Goal: Task Accomplishment & Management: Use online tool/utility

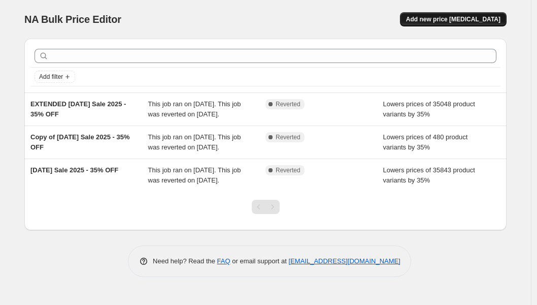
click at [440, 18] on span "Add new price [MEDICAL_DATA]" at bounding box center [453, 19] width 94 height 8
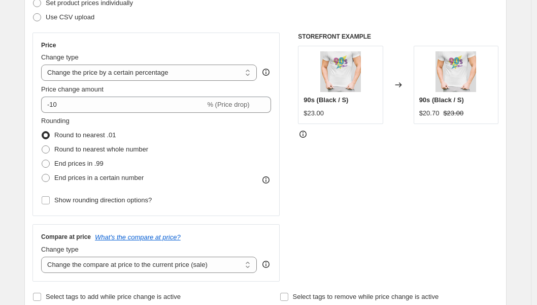
scroll to position [164, 0]
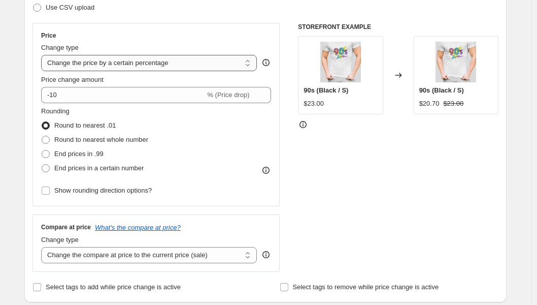
click at [185, 67] on select "Change the price to a certain amount Change the price by a certain amount Chang…" at bounding box center [149, 63] width 216 height 16
select select "bcap"
click at [44, 55] on select "Change the price to a certain amount Change the price by a certain amount Chang…" at bounding box center [149, 63] width 216 height 16
type input "-12.00"
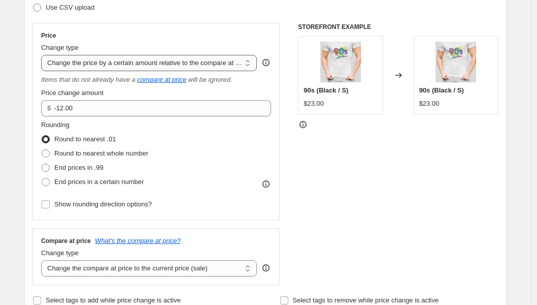
click at [196, 59] on select "Change the price to a certain amount Change the price by a certain amount Chang…" at bounding box center [149, 63] width 216 height 16
select select "to"
click at [44, 55] on select "Change the price to a certain amount Change the price by a certain amount Chang…" at bounding box center [149, 63] width 216 height 16
type input "80.00"
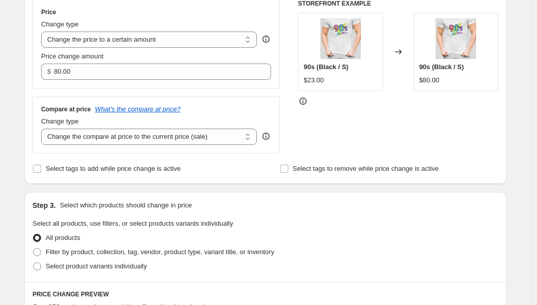
scroll to position [214, 0]
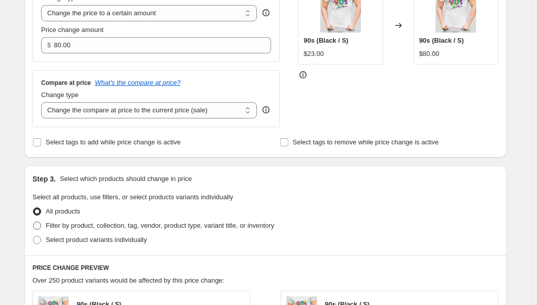
click at [41, 224] on span at bounding box center [37, 225] width 8 height 8
click at [34, 222] on input "Filter by product, collection, tag, vendor, product type, variant title, or inv…" at bounding box center [33, 221] width 1 height 1
radio input "true"
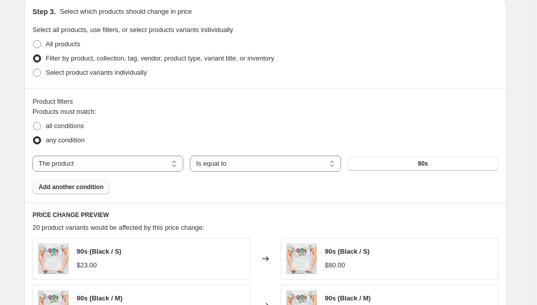
scroll to position [395, 0]
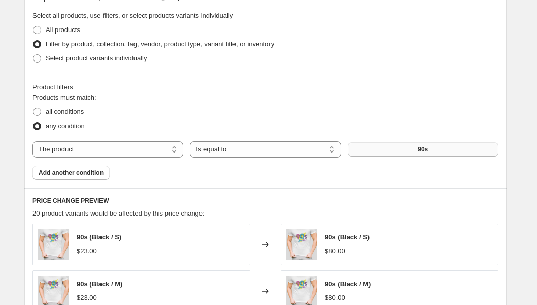
click at [417, 148] on button "90s" at bounding box center [423, 149] width 151 height 14
click at [289, 153] on select "Is equal to Is not equal to" at bounding box center [265, 149] width 151 height 16
click at [129, 154] on select "The product The product's collection The product's tag The product's vendor The…" at bounding box center [108, 149] width 151 height 16
select select "tag"
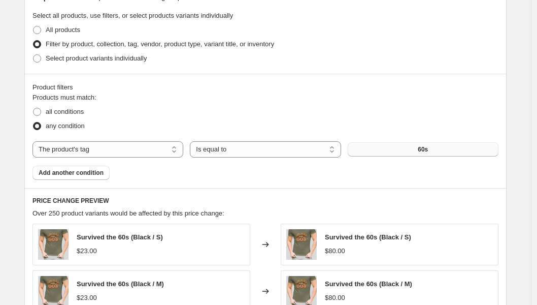
click at [399, 152] on button "60s" at bounding box center [423, 149] width 151 height 14
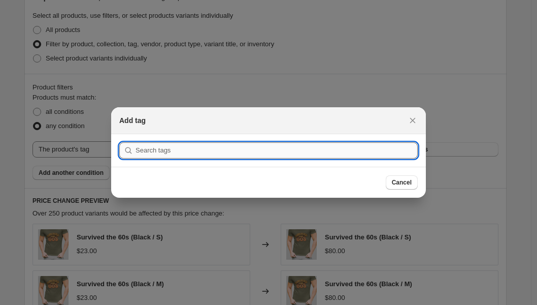
click at [340, 145] on input ":r2f:" at bounding box center [277, 150] width 282 height 16
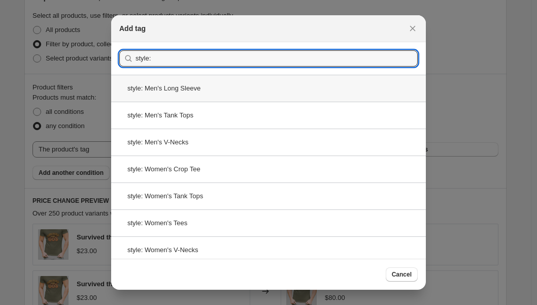
type input "style:"
click at [306, 88] on div "style: Men's Long Sleeve" at bounding box center [268, 88] width 315 height 27
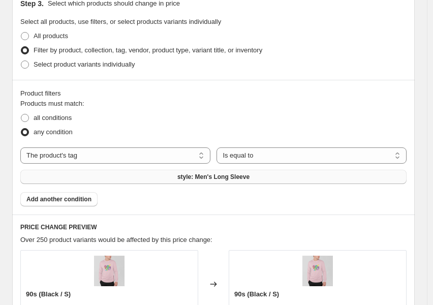
scroll to position [518, 0]
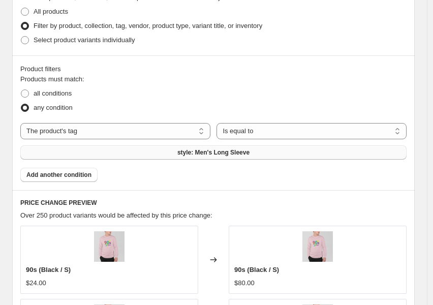
click at [118, 154] on button "style: Men's Long Sleeve" at bounding box center [213, 152] width 386 height 14
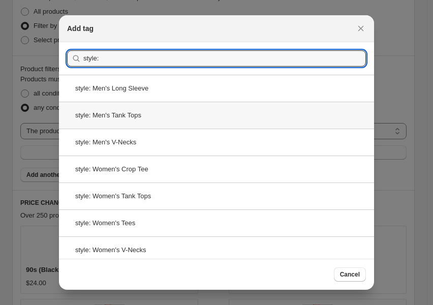
type input "style:"
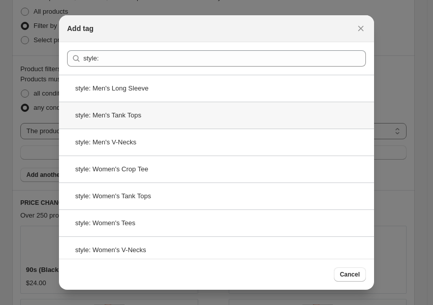
click at [182, 109] on div "style: Men's Tank Tops" at bounding box center [216, 115] width 315 height 27
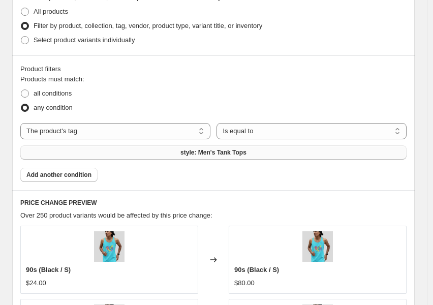
click at [287, 154] on button "style: Men's Tank Tops" at bounding box center [213, 152] width 386 height 14
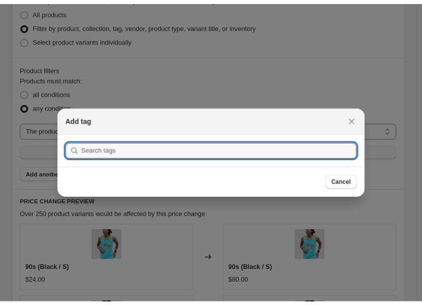
scroll to position [0, 0]
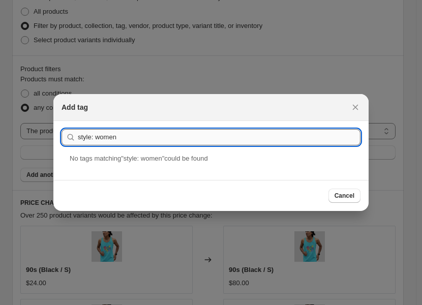
click at [97, 139] on input "style: women" at bounding box center [219, 137] width 282 height 16
click at [139, 134] on input "style:women" at bounding box center [219, 137] width 282 height 16
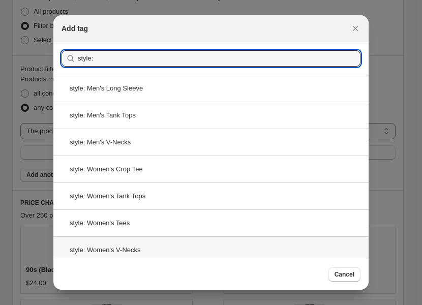
type input "style:"
click at [212, 245] on div "style: Women's V-Necks" at bounding box center [210, 249] width 315 height 27
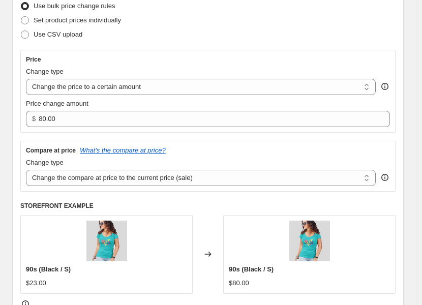
scroll to position [136, 0]
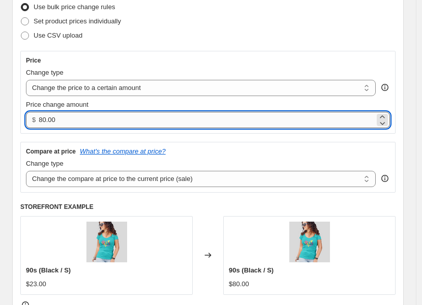
click at [65, 118] on input "80.00" at bounding box center [207, 120] width 336 height 16
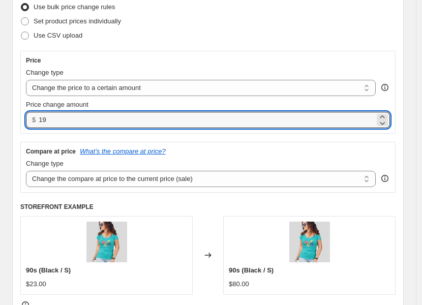
type input "19.00"
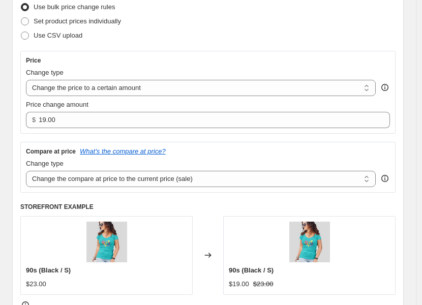
click at [164, 57] on div "Price" at bounding box center [208, 60] width 364 height 8
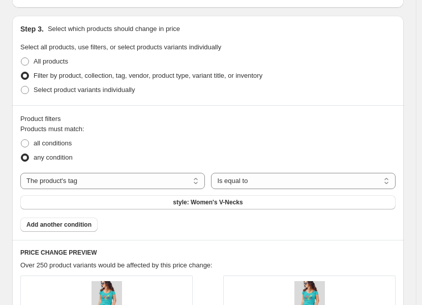
scroll to position [473, 0]
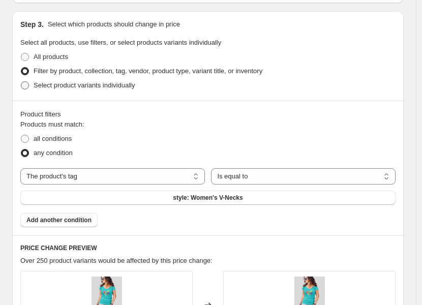
click at [26, 84] on span at bounding box center [25, 85] width 8 height 8
click at [21, 82] on input "Select product variants individually" at bounding box center [21, 81] width 1 height 1
radio input "true"
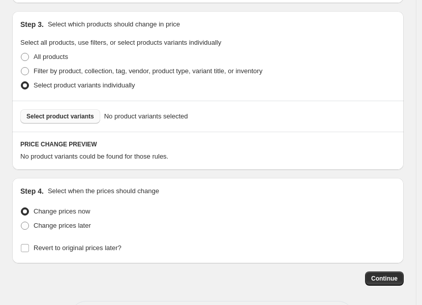
click at [47, 120] on button "Select product variants" at bounding box center [60, 116] width 80 height 14
click at [61, 69] on span "Filter by product, collection, tag, vendor, product type, variant title, or inv…" at bounding box center [148, 71] width 229 height 8
click at [21, 68] on input "Filter by product, collection, tag, vendor, product type, variant title, or inv…" at bounding box center [21, 67] width 1 height 1
radio input "true"
select select "tag"
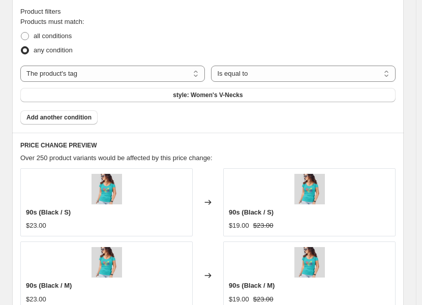
scroll to position [561, 0]
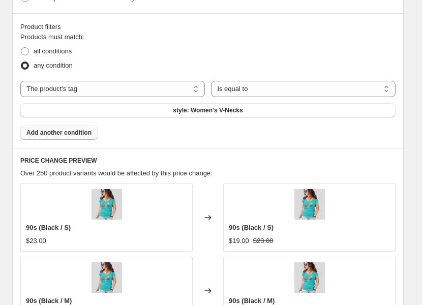
click at [80, 136] on span "Add another condition" at bounding box center [58, 132] width 65 height 8
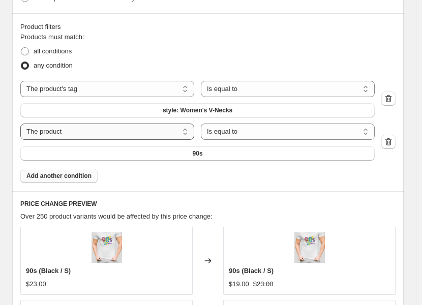
click at [167, 134] on select "The product The product's collection The product's tag The product's vendor The…" at bounding box center [107, 131] width 174 height 16
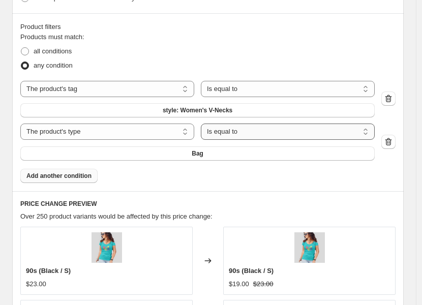
click at [280, 130] on select "Is equal to Is not equal to" at bounding box center [288, 131] width 174 height 16
click at [222, 156] on button "Bag" at bounding box center [197, 153] width 354 height 14
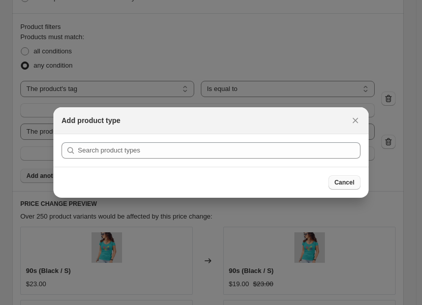
click at [338, 181] on span "Cancel" at bounding box center [344, 182] width 20 height 8
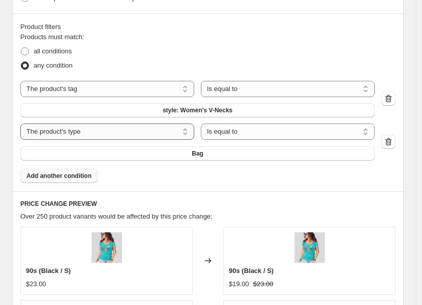
click at [124, 131] on select "The product The product's collection The product's tag The product's vendor The…" at bounding box center [107, 131] width 174 height 16
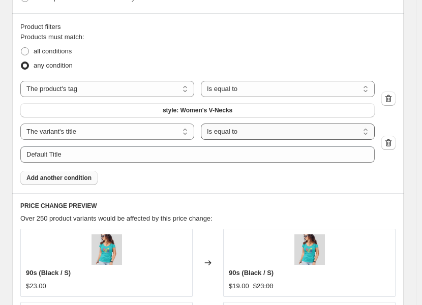
click at [273, 133] on select "Is equal to Is not equal to Contains" at bounding box center [288, 131] width 174 height 16
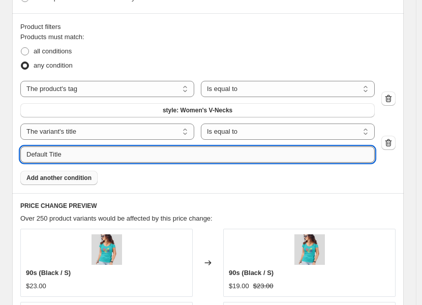
click at [184, 154] on input "Default Title" at bounding box center [197, 154] width 354 height 16
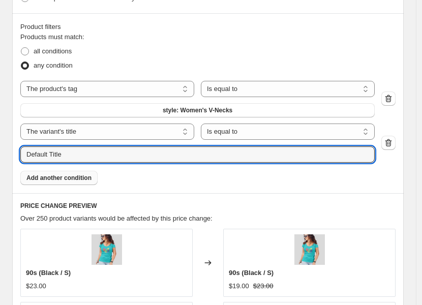
click at [373, 173] on div "Products must match: all conditions any condition The product The product's col…" at bounding box center [207, 108] width 375 height 153
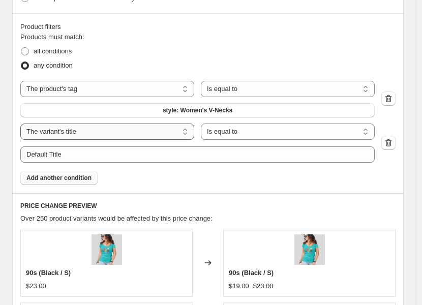
click at [164, 136] on select "The product The product's collection The product's tag The product's vendor The…" at bounding box center [107, 131] width 174 height 16
select select "collection"
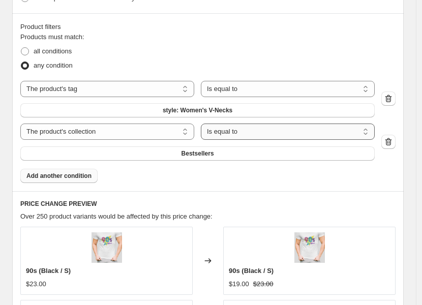
click at [264, 128] on select "Is equal to Is not equal to" at bounding box center [288, 131] width 174 height 16
click at [254, 154] on button "Bestsellers" at bounding box center [197, 153] width 354 height 14
click at [137, 127] on select "The product The product's collection The product's tag The product's vendor The…" at bounding box center [107, 131] width 174 height 16
click at [158, 87] on select "The product The product's collection The product's tag The product's vendor The…" at bounding box center [107, 89] width 174 height 16
select select "collection"
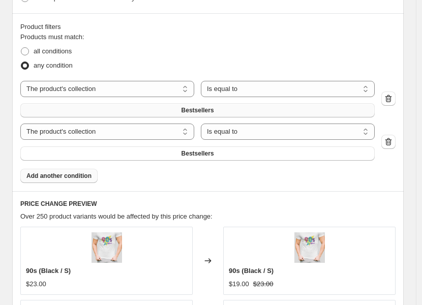
click at [213, 108] on span "Bestsellers" at bounding box center [197, 110] width 33 height 8
click at [163, 151] on button "Bestsellers" at bounding box center [197, 153] width 354 height 14
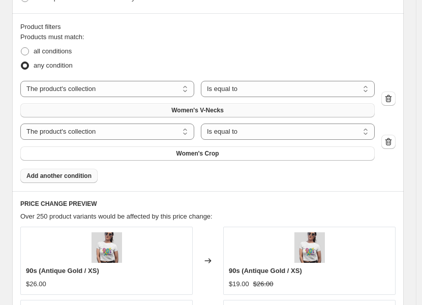
click at [89, 176] on span "Add another condition" at bounding box center [58, 176] width 65 height 8
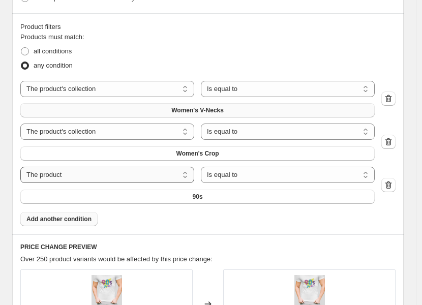
click at [106, 179] on select "The product The product's collection The product's tag The product's vendor The…" at bounding box center [107, 175] width 174 height 16
select select "collection"
click at [142, 202] on button "Bestsellers" at bounding box center [197, 196] width 354 height 14
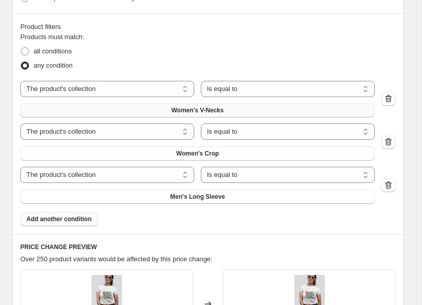
click at [82, 222] on span "Add another condition" at bounding box center [58, 219] width 65 height 8
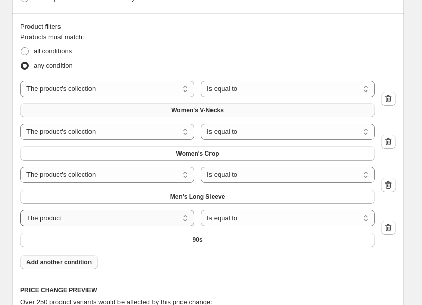
click at [100, 216] on select "The product The product's collection The product's tag The product's vendor The…" at bounding box center [107, 218] width 174 height 16
select select "collection"
click at [206, 241] on span "Bestsellers" at bounding box center [197, 240] width 33 height 8
click at [72, 265] on span "Add another condition" at bounding box center [58, 262] width 65 height 8
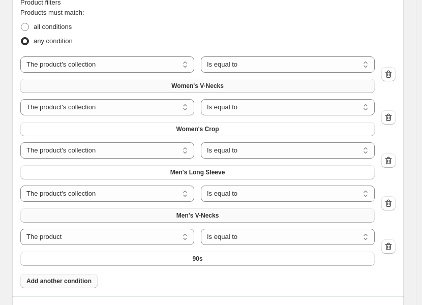
scroll to position [607, 0]
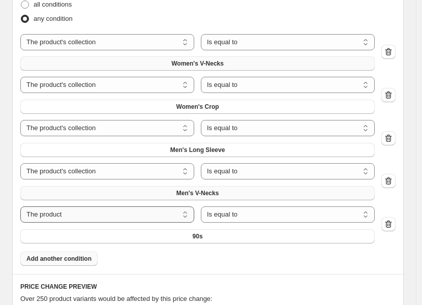
click at [156, 213] on select "The product The product's collection The product's tag The product's vendor The…" at bounding box center [107, 214] width 174 height 16
select select "collection"
click at [196, 238] on span "Bestsellers" at bounding box center [197, 236] width 33 height 8
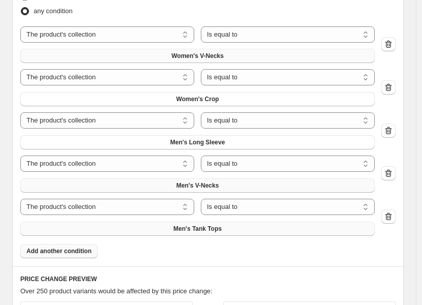
scroll to position [617, 0]
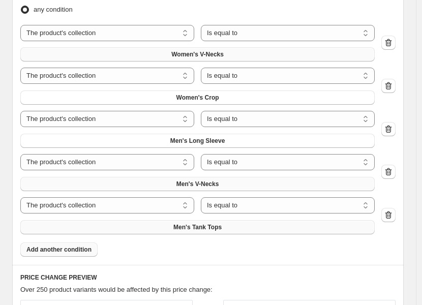
click at [89, 247] on span "Add another condition" at bounding box center [58, 249] width 65 height 8
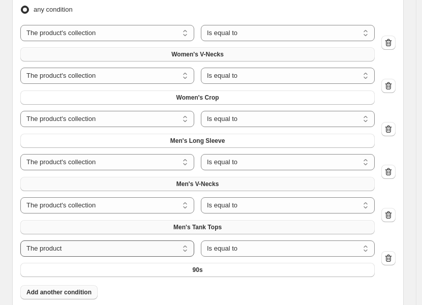
click at [116, 242] on select "The product The product's collection The product's tag The product's vendor The…" at bounding box center [107, 248] width 174 height 16
select select "collection"
click at [231, 269] on button "Bestsellers" at bounding box center [197, 270] width 354 height 14
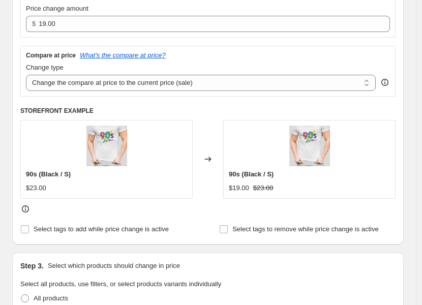
scroll to position [228, 0]
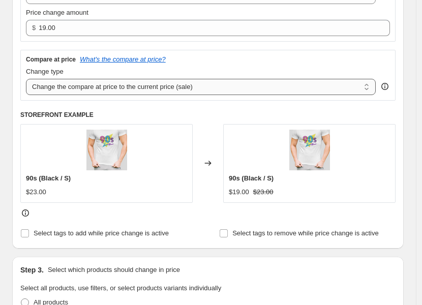
click at [241, 86] on select "Change the compare at price to the current price (sale) Change the compare at p…" at bounding box center [200, 87] width 349 height 16
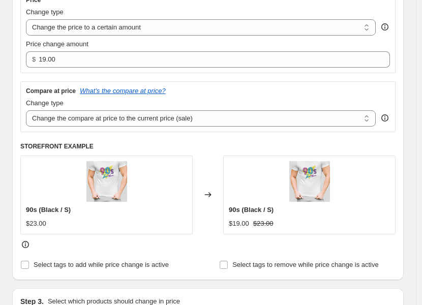
scroll to position [193, 0]
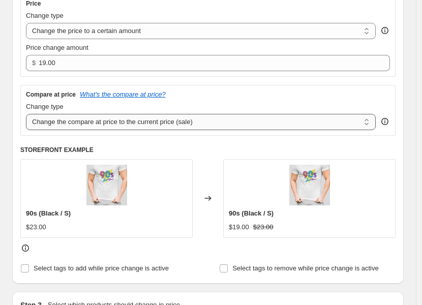
click at [225, 124] on select "Change the compare at price to the current price (sale) Change the compare at p…" at bounding box center [200, 122] width 349 height 16
select select "remove"
click at [26, 114] on select "Change the compare at price to the current price (sale) Change the compare at p…" at bounding box center [200, 122] width 349 height 16
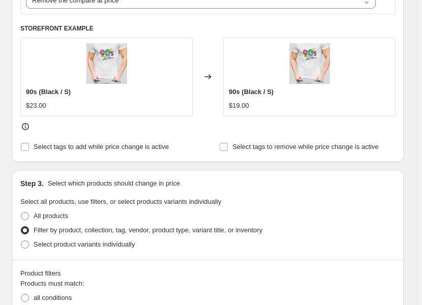
scroll to position [324, 0]
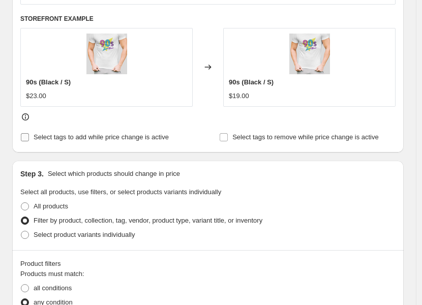
click at [127, 139] on span "Select tags to add while price change is active" at bounding box center [101, 137] width 135 height 8
click at [29, 139] on input "Select tags to add while price change is active" at bounding box center [25, 137] width 8 height 8
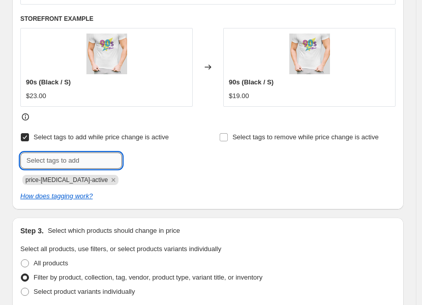
click at [100, 162] on input "text" at bounding box center [71, 160] width 102 height 16
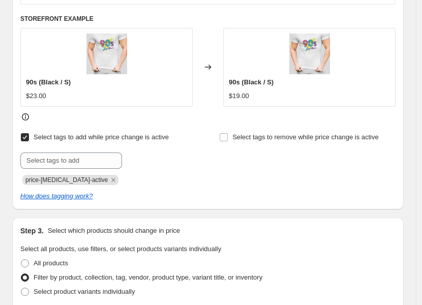
click at [62, 136] on span "Select tags to add while price change is active" at bounding box center [101, 137] width 135 height 8
click at [29, 136] on input "Select tags to add while price change is active" at bounding box center [25, 137] width 8 height 8
checkbox input "false"
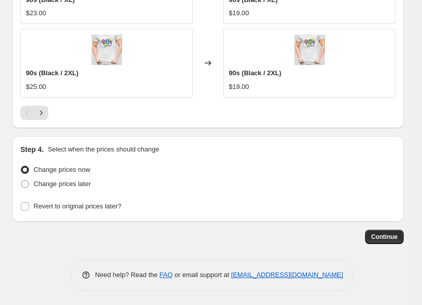
scroll to position [1224, 0]
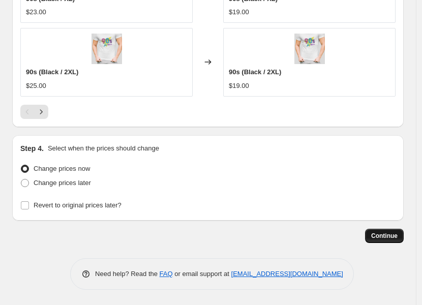
click at [394, 238] on span "Continue" at bounding box center [384, 236] width 26 height 8
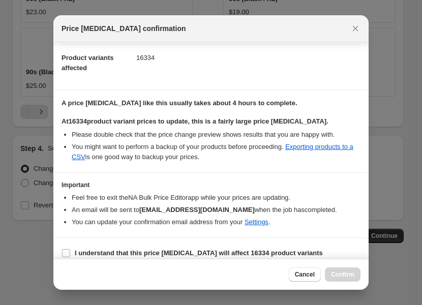
scroll to position [116, 0]
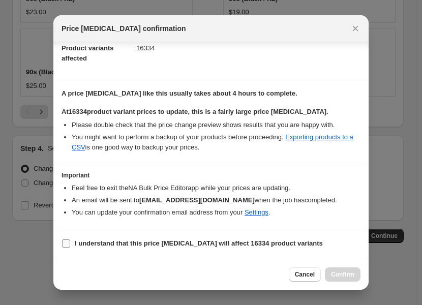
click at [218, 244] on b "I understand that this price [MEDICAL_DATA] will affect 16334 product variants" at bounding box center [199, 243] width 248 height 8
click at [70, 244] on input "I understand that this price [MEDICAL_DATA] will affect 16334 product variants" at bounding box center [66, 243] width 8 height 8
checkbox input "true"
click at [352, 275] on span "Confirm" at bounding box center [342, 274] width 23 height 8
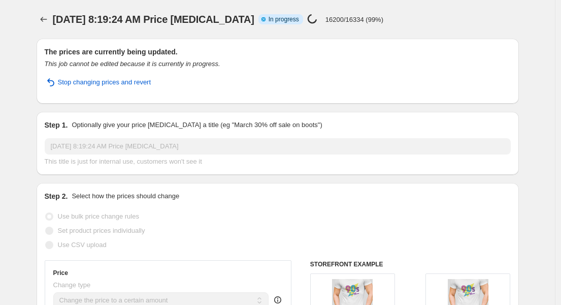
select select "remove"
select select "collection"
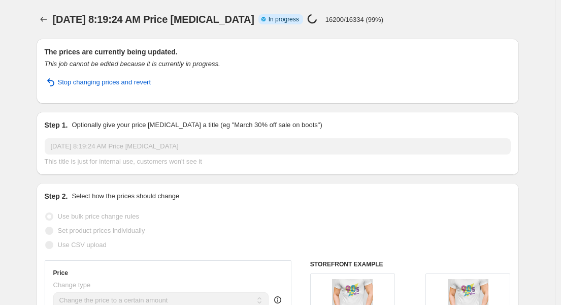
select select "collection"
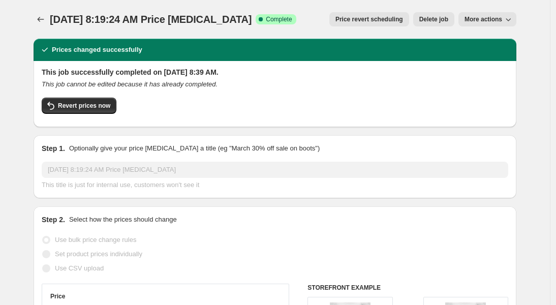
click at [489, 23] on button "More actions" at bounding box center [487, 19] width 58 height 14
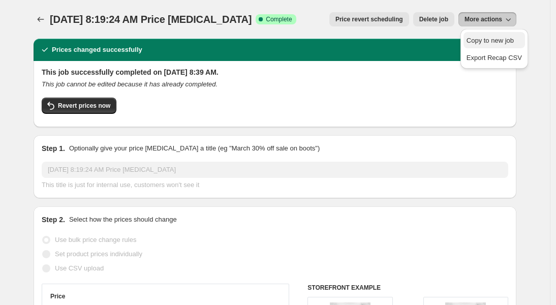
click at [472, 43] on span "Copy to new job" at bounding box center [489, 41] width 47 height 8
select select "remove"
select select "collection"
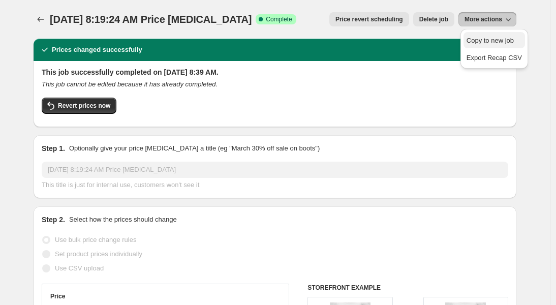
select select "collection"
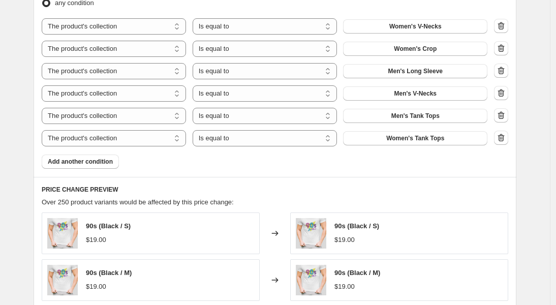
scroll to position [517, 0]
click at [503, 92] on icon "button" at bounding box center [501, 93] width 10 height 10
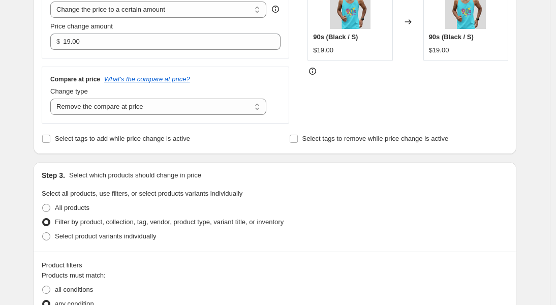
scroll to position [141, 0]
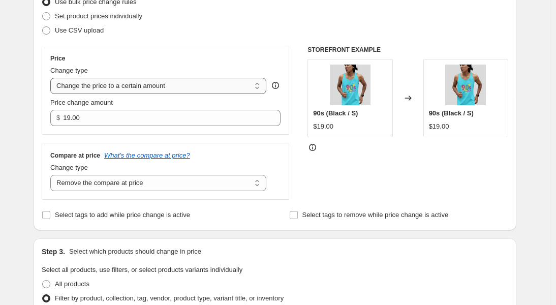
click at [157, 85] on select "Change the price to a certain amount Change the price by a certain amount Chang…" at bounding box center [158, 86] width 216 height 16
select select "by"
click at [53, 78] on select "Change the price to a certain amount Change the price by a certain amount Chang…" at bounding box center [158, 86] width 216 height 16
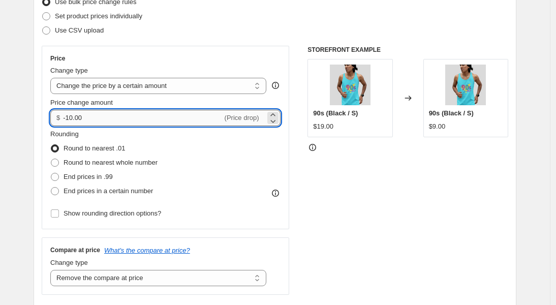
drag, startPoint x: 100, startPoint y: 120, endPoint x: 66, endPoint y: 121, distance: 33.5
click at [67, 121] on input "-10.00" at bounding box center [142, 118] width 159 height 16
type input "2.00"
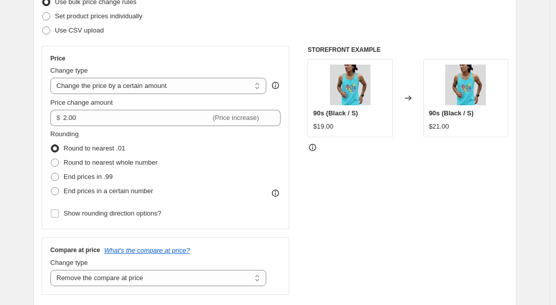
click at [341, 168] on div "STOREFRONT EXAMPLE 90s (Black / S) $19.00 Changed to 90s (Black / S) $21.00" at bounding box center [407, 170] width 201 height 249
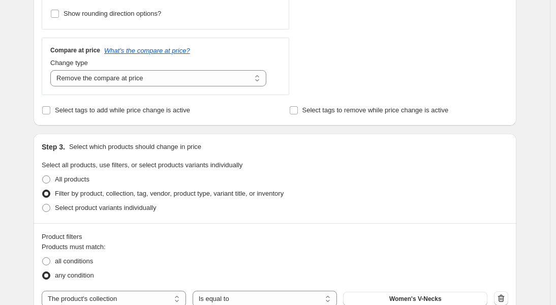
scroll to position [506, 0]
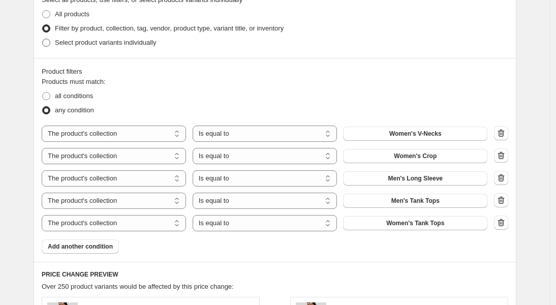
click at [137, 42] on span "Select product variants individually" at bounding box center [105, 43] width 101 height 8
click at [43, 39] on input "Select product variants individually" at bounding box center [42, 39] width 1 height 1
radio input "true"
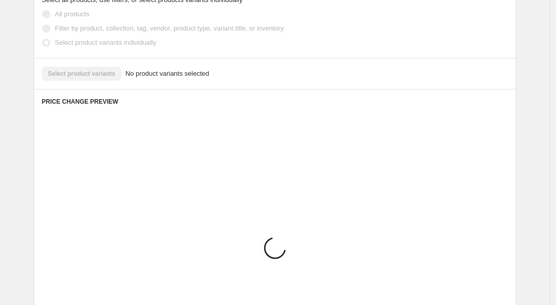
scroll to position [485, 0]
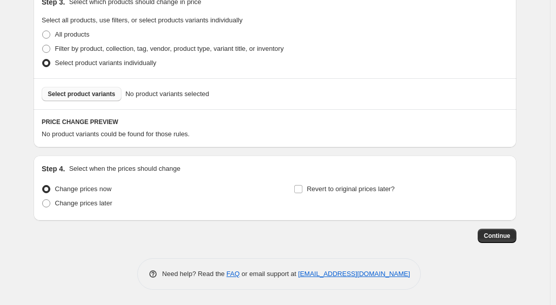
click at [105, 92] on span "Select product variants" at bounding box center [82, 94] width 68 height 8
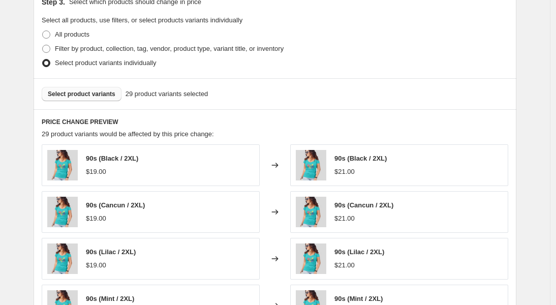
click at [103, 96] on span "Select product variants" at bounding box center [82, 94] width 68 height 8
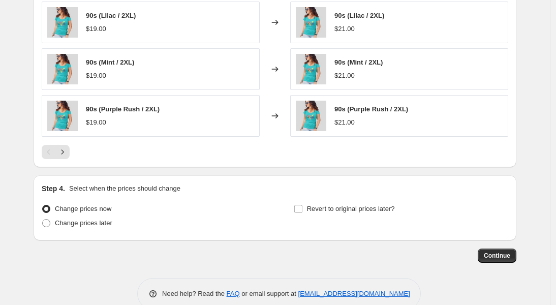
scroll to position [741, 0]
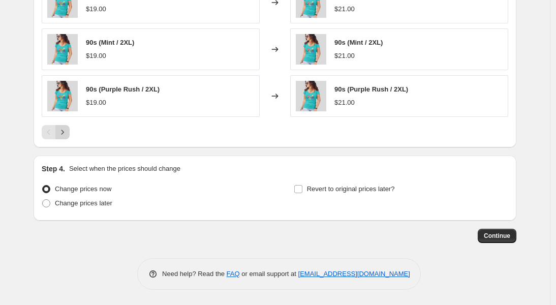
click at [68, 131] on icon "Next" at bounding box center [62, 132] width 10 height 10
click at [68, 135] on icon "Next" at bounding box center [62, 132] width 10 height 10
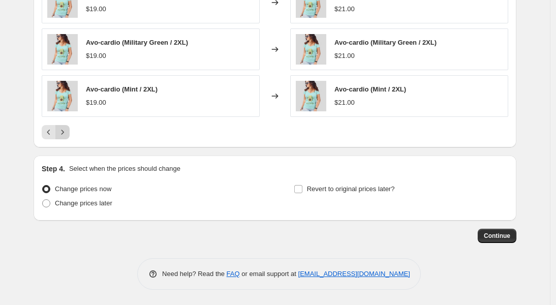
click at [68, 136] on icon "Next" at bounding box center [62, 132] width 10 height 10
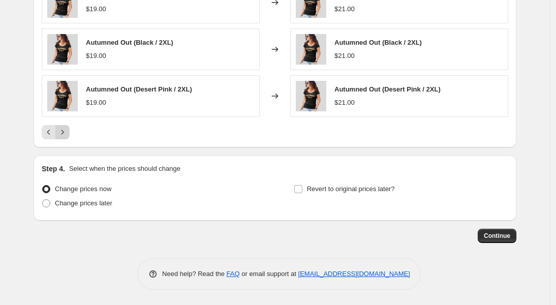
click at [68, 136] on icon "Next" at bounding box center [62, 132] width 10 height 10
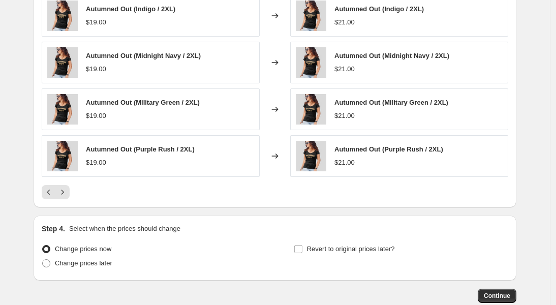
scroll to position [687, 0]
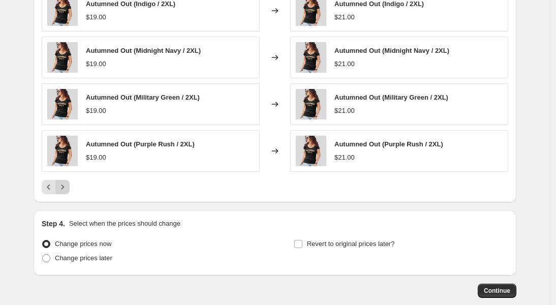
click at [68, 189] on icon "Next" at bounding box center [62, 187] width 10 height 10
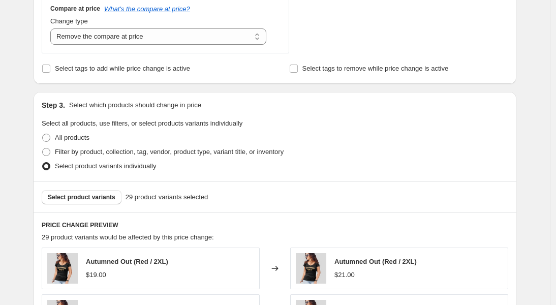
scroll to position [383, 0]
click at [178, 148] on span "Filter by product, collection, tag, vendor, product type, variant title, or inv…" at bounding box center [169, 151] width 229 height 8
click at [43, 148] on input "Filter by product, collection, tag, vendor, product type, variant title, or inv…" at bounding box center [42, 147] width 1 height 1
radio input "true"
select select "collection"
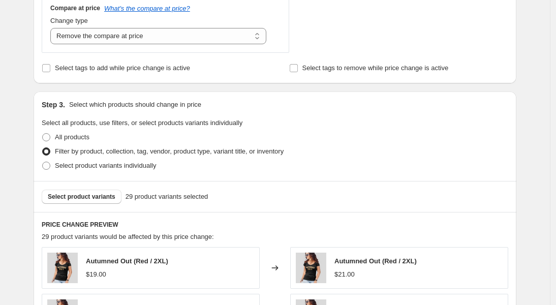
select select "collection"
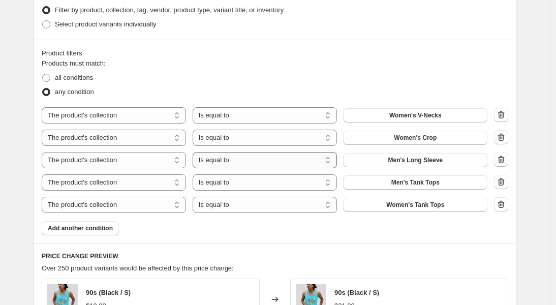
scroll to position [526, 0]
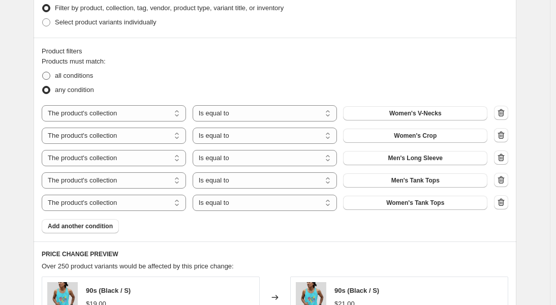
click at [86, 72] on span "all conditions" at bounding box center [74, 76] width 38 height 8
click at [43, 72] on input "all conditions" at bounding box center [42, 72] width 1 height 1
radio input "true"
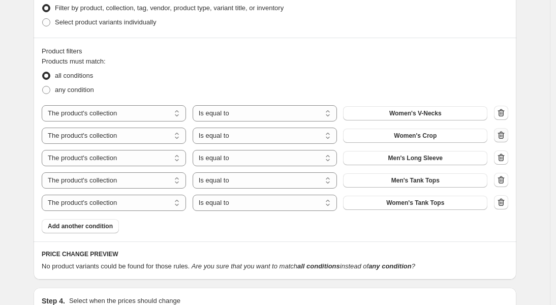
click at [504, 138] on icon "button" at bounding box center [501, 135] width 7 height 8
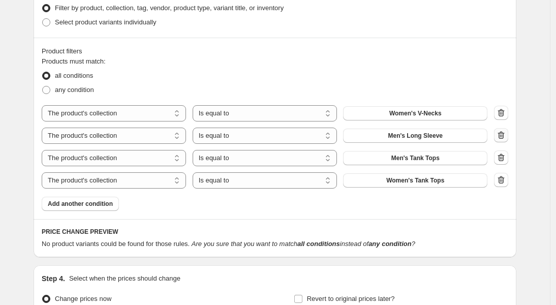
click at [505, 137] on icon "button" at bounding box center [501, 135] width 10 height 10
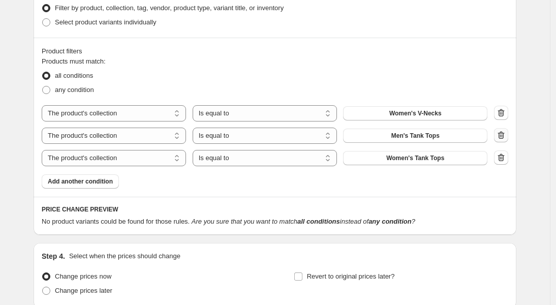
click at [505, 141] on button "button" at bounding box center [501, 135] width 14 height 14
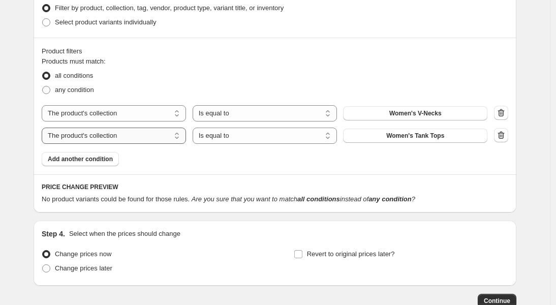
click at [138, 130] on select "The product The product's collection The product's tag The product's vendor The…" at bounding box center [114, 135] width 144 height 16
select select "title"
click at [305, 134] on select "Is equal to Is not equal to Contains" at bounding box center [264, 135] width 144 height 16
select select "contains"
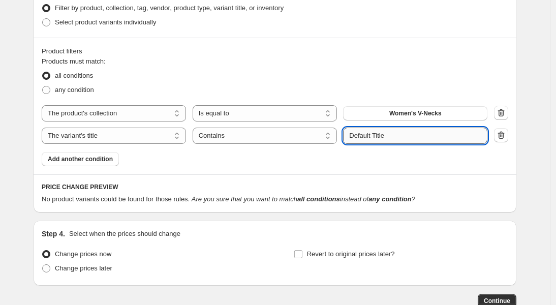
click at [380, 134] on input "Default Title" at bounding box center [415, 135] width 144 height 16
click at [386, 135] on input "Default Title" at bounding box center [415, 135] width 144 height 16
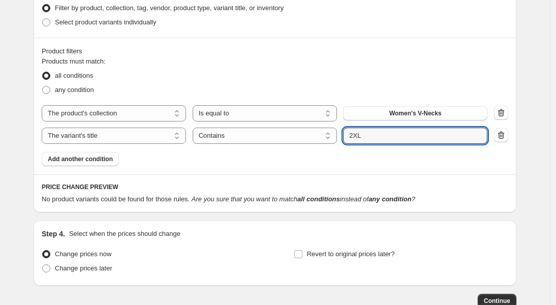
type input "2XL"
click at [397, 165] on div "Products must match: all conditions any condition The product The product's col…" at bounding box center [275, 111] width 466 height 110
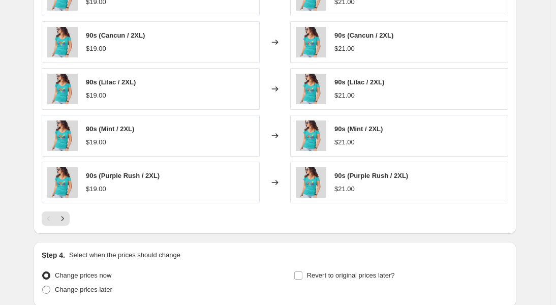
scroll to position [847, 0]
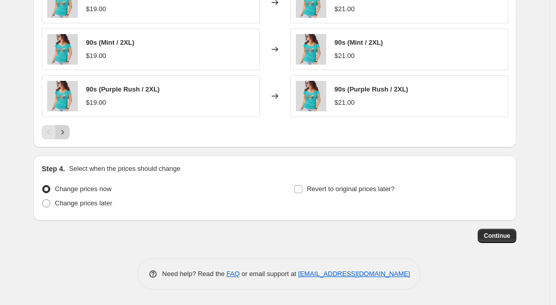
click at [68, 135] on icon "Next" at bounding box center [62, 132] width 10 height 10
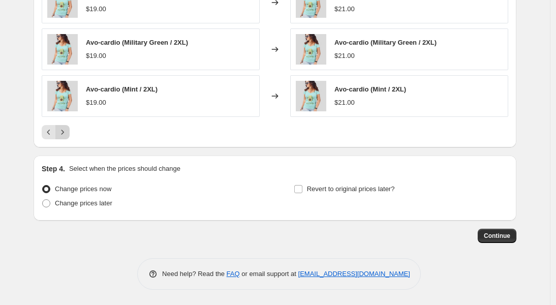
click at [68, 135] on icon "Next" at bounding box center [62, 132] width 10 height 10
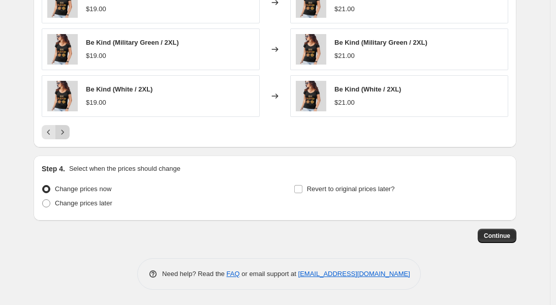
click at [68, 135] on icon "Next" at bounding box center [62, 132] width 10 height 10
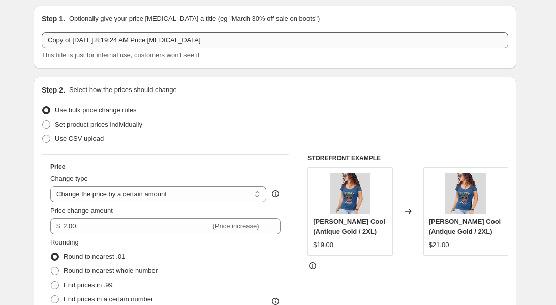
scroll to position [27, 0]
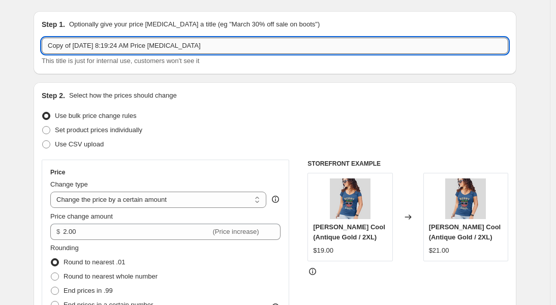
click at [223, 43] on input "Copy of [DATE] 8:19:24 AM Price [MEDICAL_DATA]" at bounding box center [275, 46] width 466 height 16
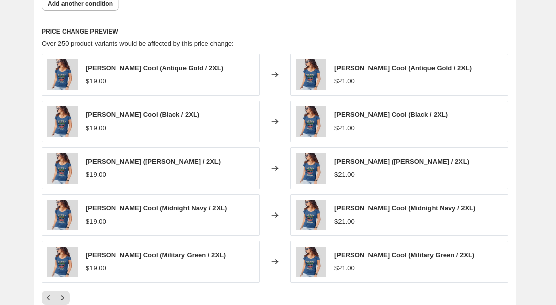
scroll to position [847, 0]
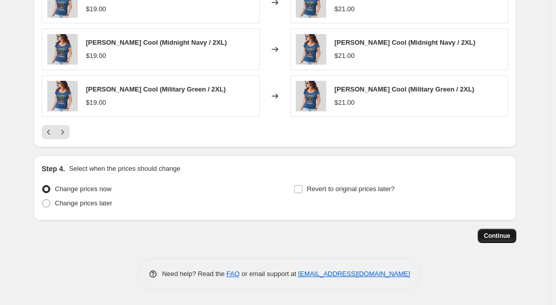
type input "Women Vneck 2XL price change"
click at [507, 237] on span "Continue" at bounding box center [496, 236] width 26 height 8
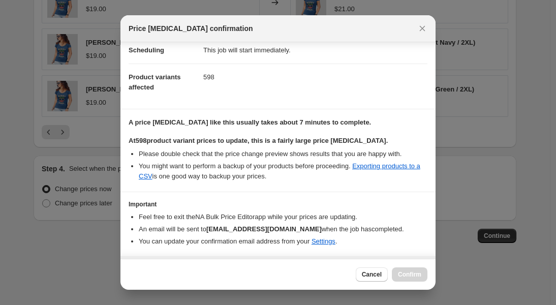
scroll to position [116, 0]
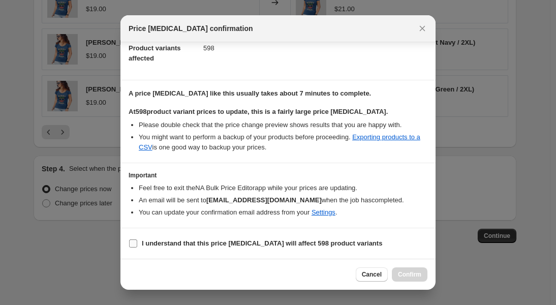
drag, startPoint x: 133, startPoint y: 243, endPoint x: 157, endPoint y: 247, distance: 24.6
click at [133, 243] on input "I understand that this price [MEDICAL_DATA] will affect 598 product variants" at bounding box center [133, 243] width 8 height 8
checkbox input "true"
click at [415, 274] on span "Confirm" at bounding box center [409, 274] width 23 height 8
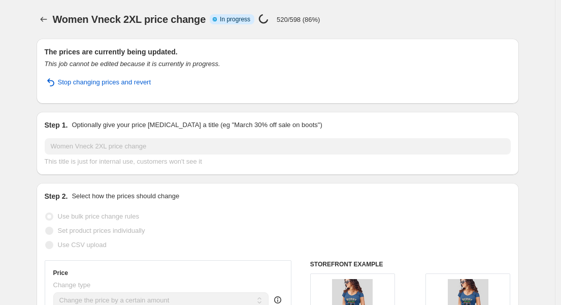
select select "by"
select select "remove"
select select "collection"
select select "title"
select select "contains"
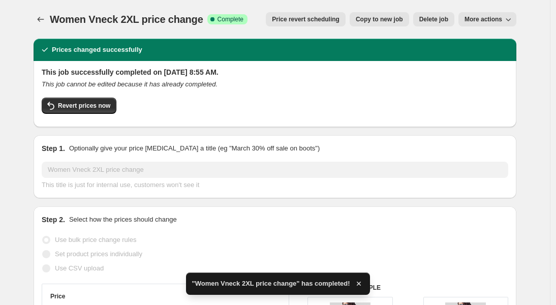
click at [502, 22] on span "More actions" at bounding box center [483, 19] width 38 height 8
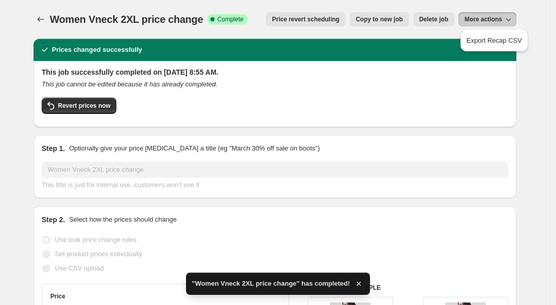
click at [392, 21] on span "Copy to new job" at bounding box center [378, 19] width 47 height 8
select select "by"
select select "remove"
select select "collection"
select select "title"
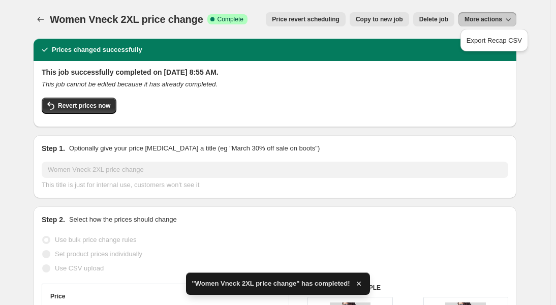
select select "contains"
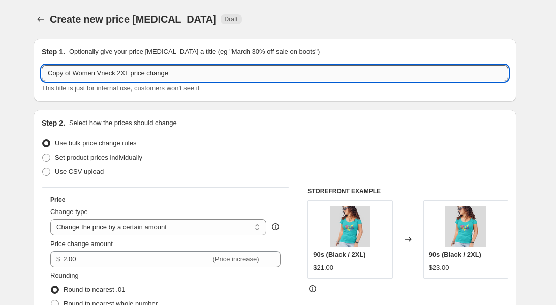
click at [115, 74] on input "Copy of Women Vneck 2XL price change" at bounding box center [275, 73] width 466 height 16
click at [113, 73] on input "Copy of Women Vneck 2XL price change" at bounding box center [275, 73] width 466 height 16
click at [112, 73] on input "Copy of Women Vneck 2XL price change" at bounding box center [275, 73] width 466 height 16
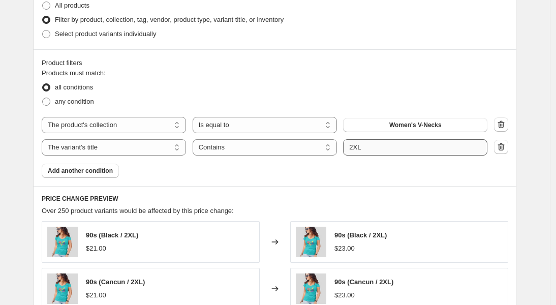
scroll to position [544, 0]
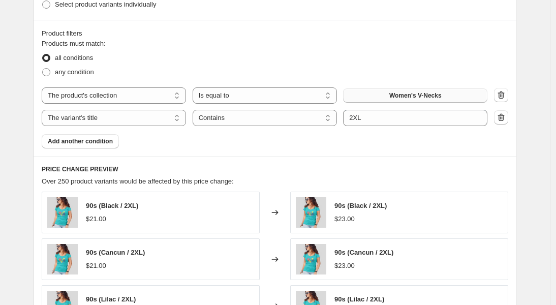
type input "Copy of Women Crop 2XL price change"
click at [425, 92] on span "Women's V-Necks" at bounding box center [415, 95] width 52 height 8
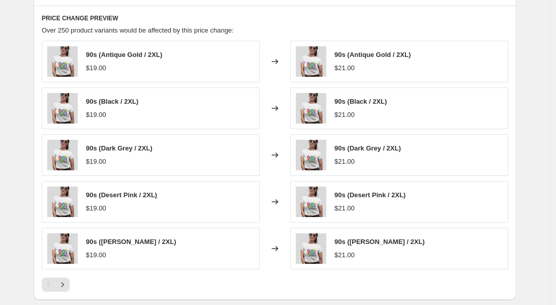
scroll to position [847, 0]
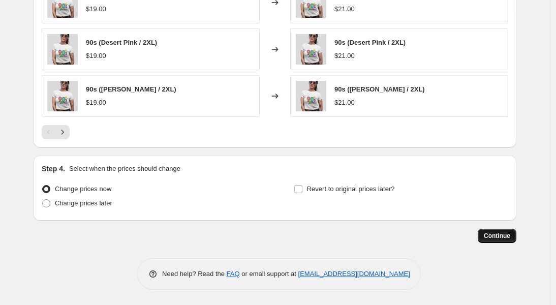
click at [508, 232] on span "Continue" at bounding box center [496, 236] width 26 height 8
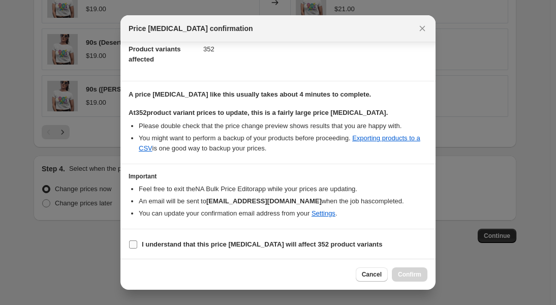
scroll to position [116, 0]
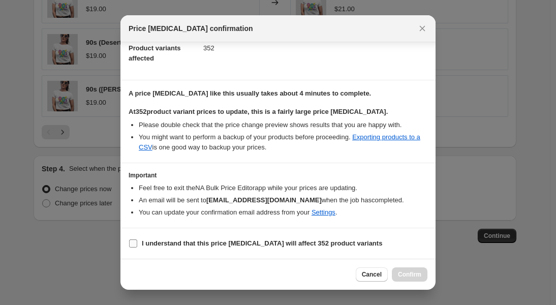
click at [144, 246] on b "I understand that this price [MEDICAL_DATA] will affect 352 product variants" at bounding box center [262, 243] width 240 height 8
click at [137, 246] on input "I understand that this price [MEDICAL_DATA] will affect 352 product variants" at bounding box center [133, 243] width 8 height 8
checkbox input "true"
click at [413, 274] on span "Confirm" at bounding box center [409, 274] width 23 height 8
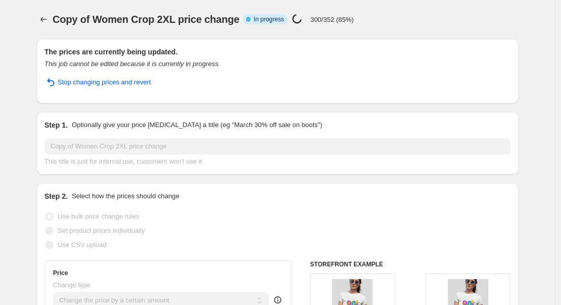
select select "by"
select select "remove"
select select "collection"
select select "title"
select select "contains"
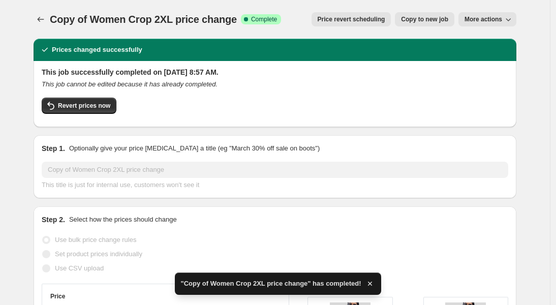
click at [438, 22] on span "Copy to new job" at bounding box center [424, 19] width 47 height 8
select select "by"
select select "remove"
select select "collection"
select select "title"
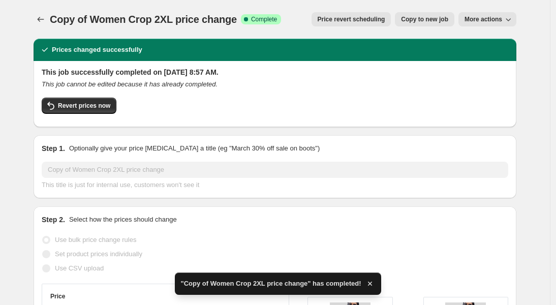
select select "contains"
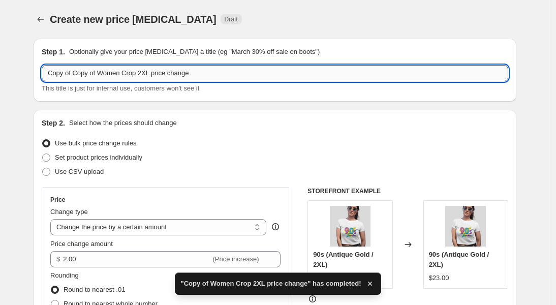
click at [147, 74] on input "Copy of Copy of Women Crop 2XL price change" at bounding box center [275, 73] width 466 height 16
type input "Copy of Copy of Women Crop 3XL price change"
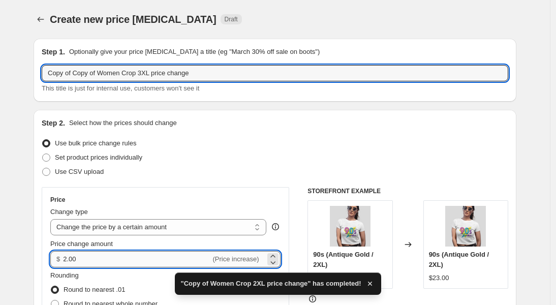
click at [69, 258] on input "2.00" at bounding box center [136, 259] width 147 height 16
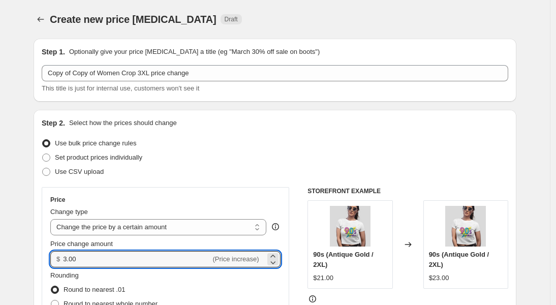
type input "3.00"
click at [240, 133] on div "Step 2. Select how the prices should change Use bulk price change rules Set pro…" at bounding box center [275, 288] width 466 height 340
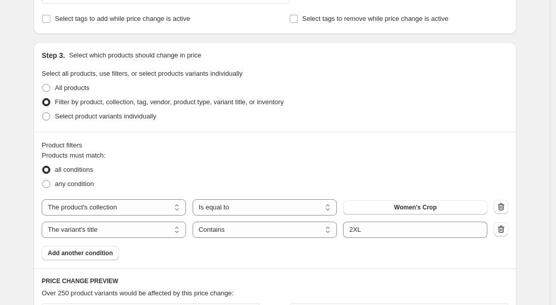
scroll to position [437, 0]
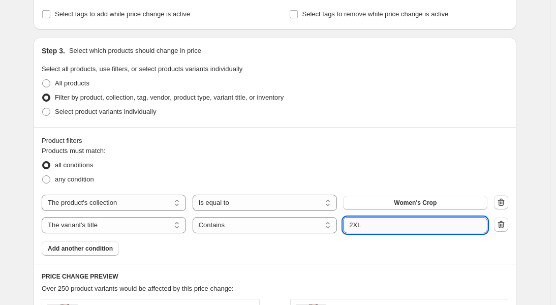
click at [355, 224] on input "2XL" at bounding box center [415, 225] width 144 height 16
type input "3XL"
click at [450, 125] on div "Step 3. Select which products should change in price Select all products, use f…" at bounding box center [275, 82] width 482 height 89
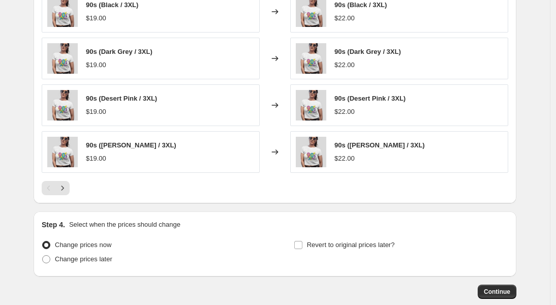
scroll to position [847, 0]
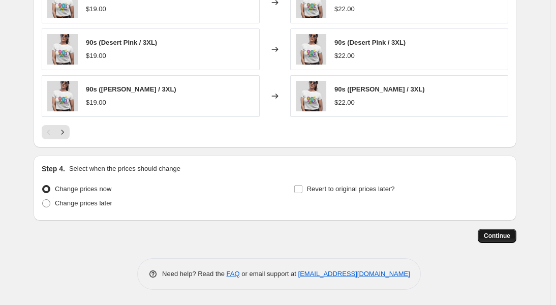
click at [502, 235] on span "Continue" at bounding box center [496, 236] width 26 height 8
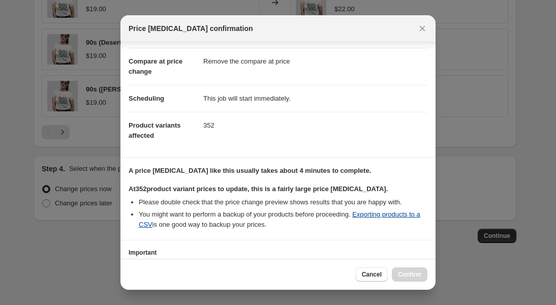
scroll to position [116, 0]
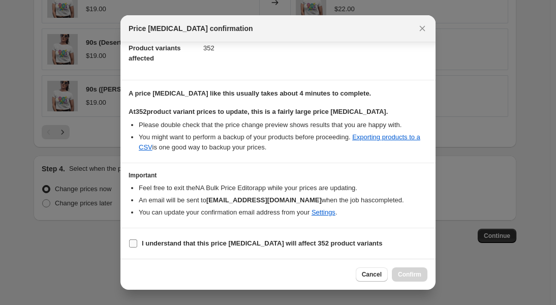
click at [135, 242] on input "I understand that this price [MEDICAL_DATA] will affect 352 product variants" at bounding box center [133, 243] width 8 height 8
checkbox input "true"
click at [406, 270] on span "Confirm" at bounding box center [409, 274] width 23 height 8
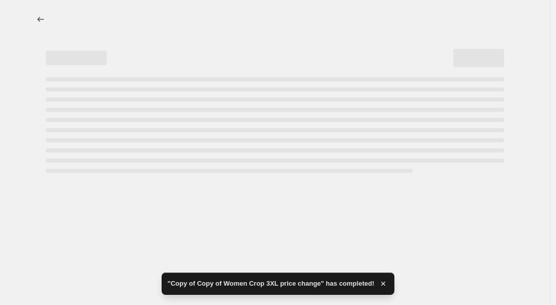
select select "by"
select select "remove"
select select "collection"
select select "title"
select select "contains"
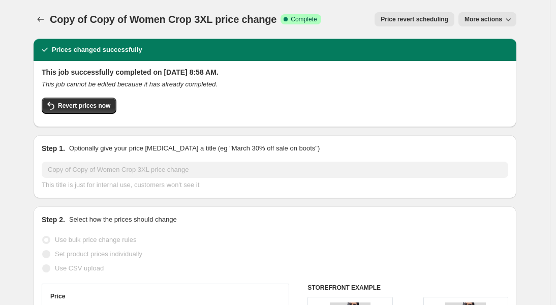
click at [502, 21] on span "More actions" at bounding box center [483, 19] width 38 height 8
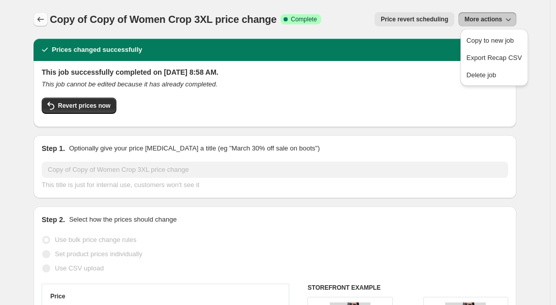
click at [43, 20] on icon "Price change jobs" at bounding box center [41, 19] width 10 height 10
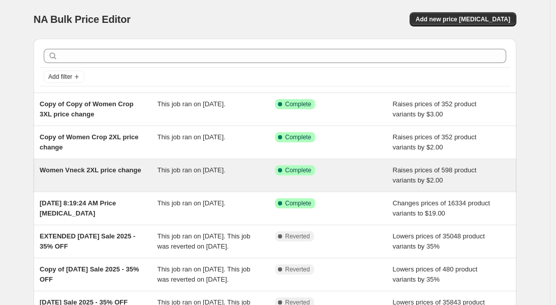
click at [140, 174] on div "Women Vneck 2XL price change" at bounding box center [99, 175] width 118 height 20
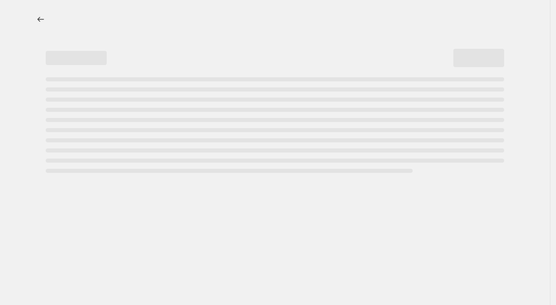
select select "by"
select select "remove"
select select "collection"
select select "title"
select select "contains"
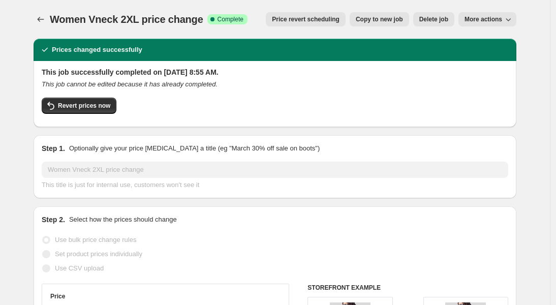
click at [381, 19] on span "Copy to new job" at bounding box center [378, 19] width 47 height 8
select select "by"
select select "remove"
select select "collection"
select select "title"
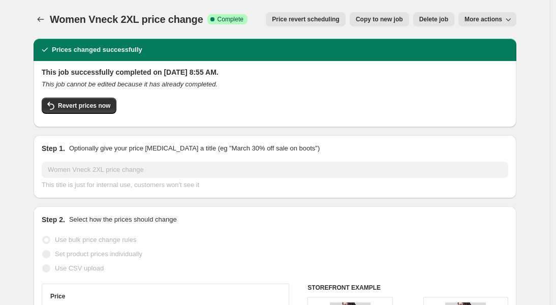
select select "contains"
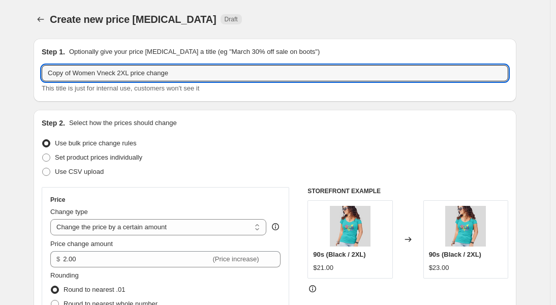
drag, startPoint x: 77, startPoint y: 74, endPoint x: 25, endPoint y: 67, distance: 51.9
click at [83, 75] on input "Women Vneck 2XL price change" at bounding box center [275, 73] width 466 height 16
type input "Women Tank 2XL price change"
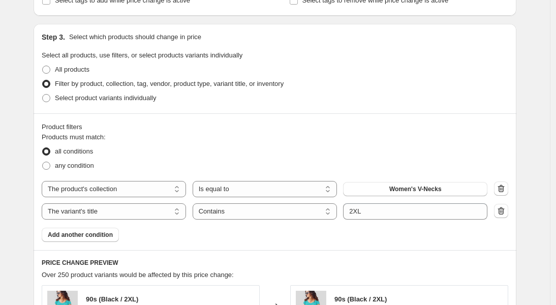
scroll to position [459, 0]
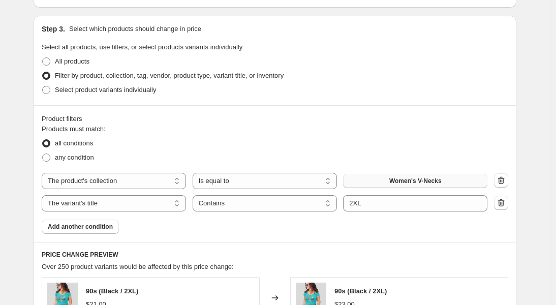
click at [409, 180] on span "Women's V-Necks" at bounding box center [415, 181] width 52 height 8
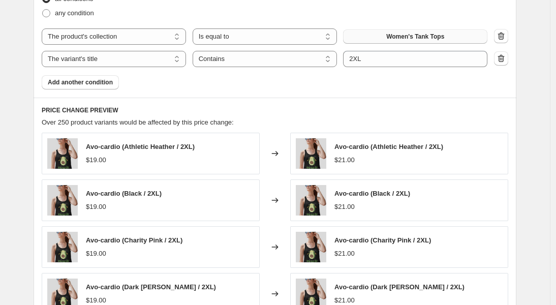
scroll to position [847, 0]
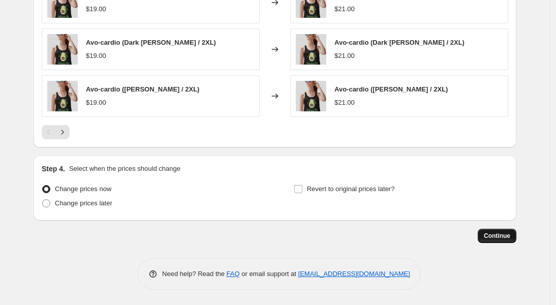
click at [507, 239] on span "Continue" at bounding box center [496, 236] width 26 height 8
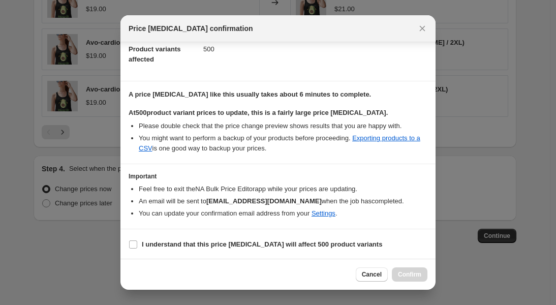
scroll to position [116, 0]
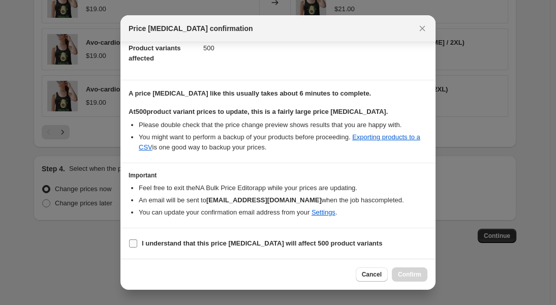
drag, startPoint x: 132, startPoint y: 242, endPoint x: 159, endPoint y: 245, distance: 27.7
click at [132, 242] on input "I understand that this price [MEDICAL_DATA] will affect 500 product variants" at bounding box center [133, 243] width 8 height 8
checkbox input "true"
click at [412, 271] on span "Confirm" at bounding box center [409, 274] width 23 height 8
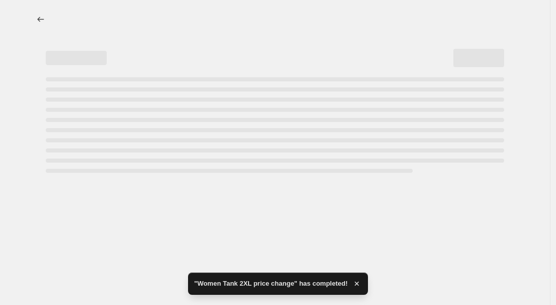
select select "by"
select select "remove"
select select "collection"
select select "title"
select select "contains"
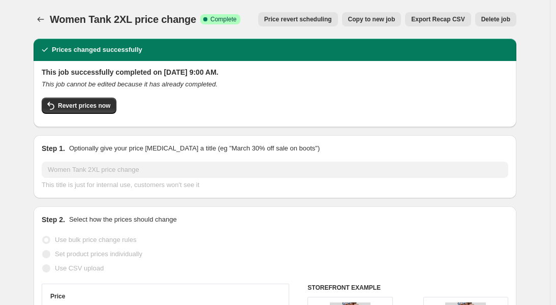
click at [372, 24] on button "Copy to new job" at bounding box center [371, 19] width 59 height 14
select select "by"
select select "remove"
select select "collection"
select select "title"
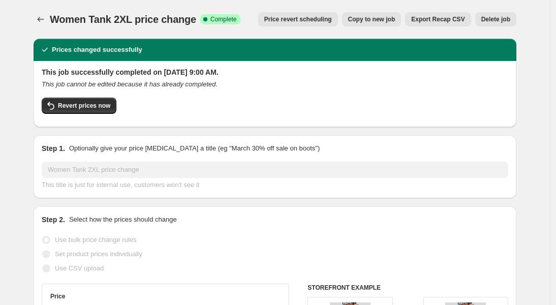
select select "contains"
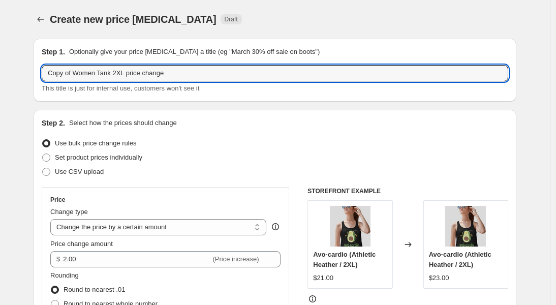
drag, startPoint x: 100, startPoint y: 74, endPoint x: 34, endPoint y: 71, distance: 66.6
click at [337, 23] on div "Create new price [MEDICAL_DATA] Draft" at bounding box center [212, 19] width 325 height 14
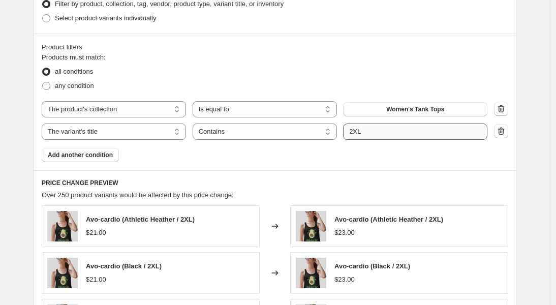
scroll to position [534, 0]
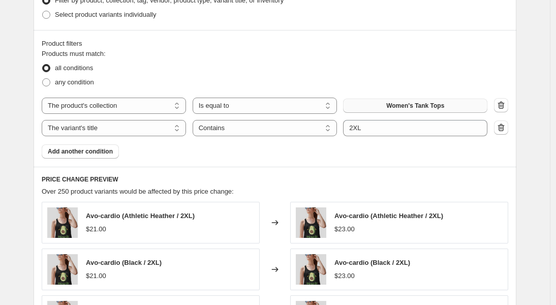
click at [428, 106] on span "Women's Tank Tops" at bounding box center [415, 106] width 58 height 8
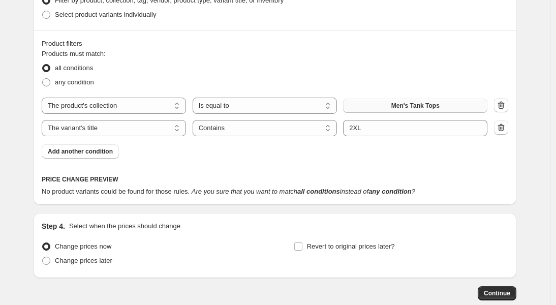
click at [407, 105] on span "Men's Tank Tops" at bounding box center [415, 106] width 48 height 8
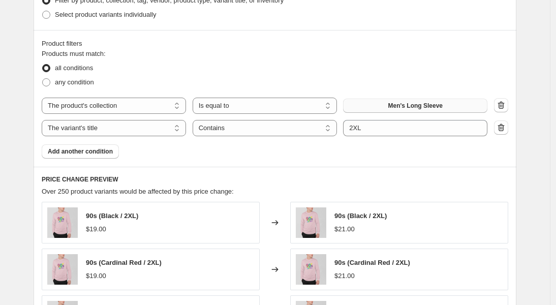
scroll to position [0, 0]
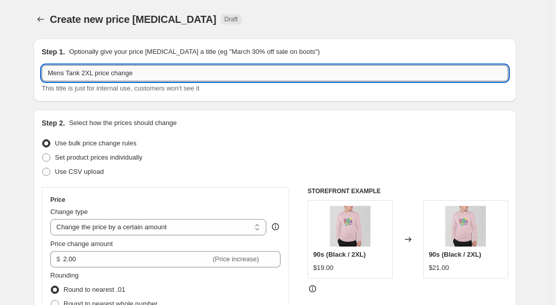
click at [77, 70] on input "Mens Tank 2XL price change" at bounding box center [275, 73] width 466 height 16
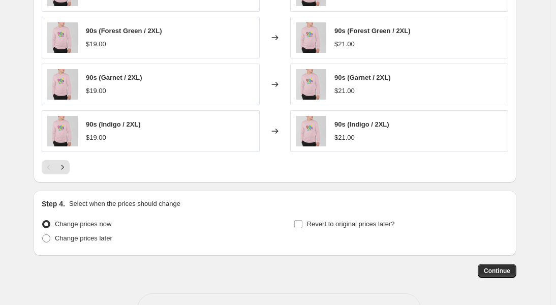
scroll to position [847, 0]
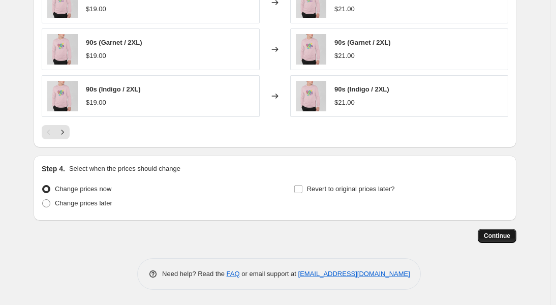
type input "Mens LS 2XL price change"
click at [507, 235] on span "Continue" at bounding box center [496, 236] width 26 height 8
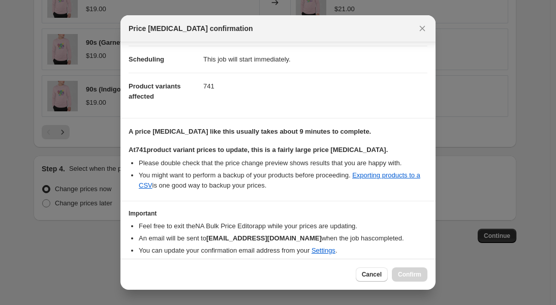
scroll to position [116, 0]
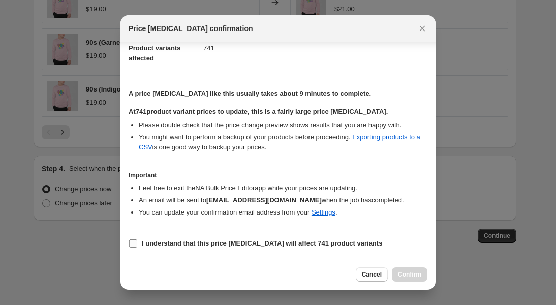
drag, startPoint x: 132, startPoint y: 243, endPoint x: 146, endPoint y: 243, distance: 13.7
click at [132, 243] on input "I understand that this price [MEDICAL_DATA] will affect 741 product variants" at bounding box center [133, 243] width 8 height 8
checkbox input "true"
click at [407, 272] on span "Confirm" at bounding box center [409, 274] width 23 height 8
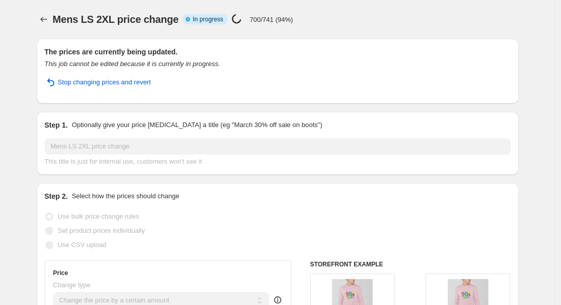
select select "by"
select select "remove"
select select "collection"
select select "title"
select select "contains"
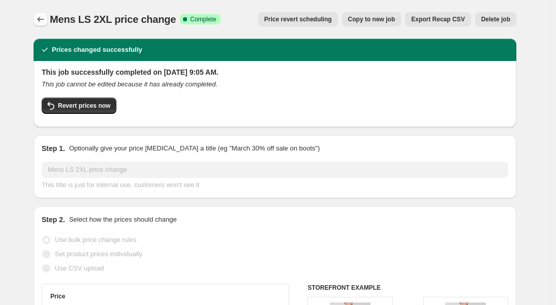
click at [46, 19] on icon "Price change jobs" at bounding box center [41, 19] width 10 height 10
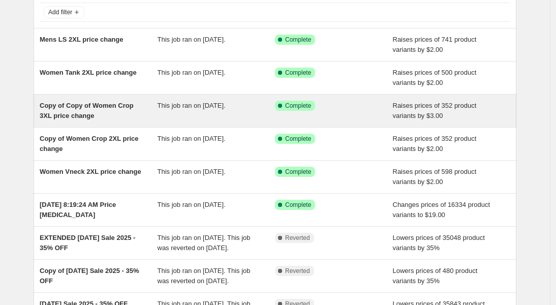
scroll to position [82, 0]
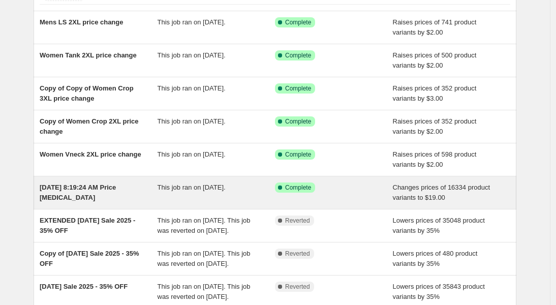
click at [369, 187] on div "Success Complete Complete" at bounding box center [326, 187] width 103 height 10
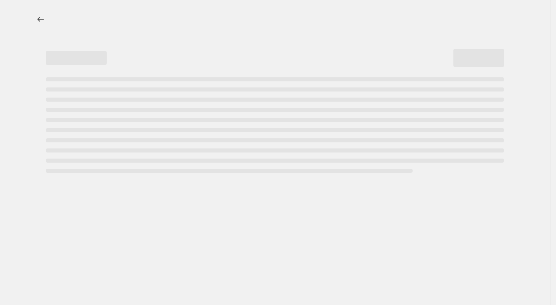
select select "remove"
select select "collection"
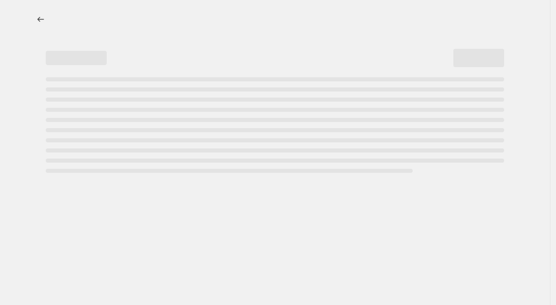
select select "collection"
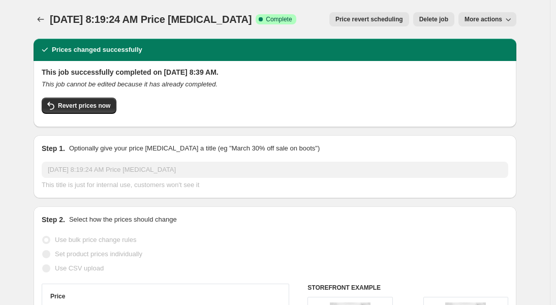
click at [484, 19] on span "More actions" at bounding box center [483, 19] width 38 height 8
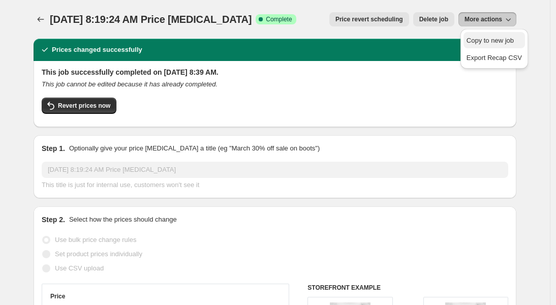
click at [486, 39] on span "Copy to new job" at bounding box center [489, 41] width 47 height 8
select select "remove"
select select "collection"
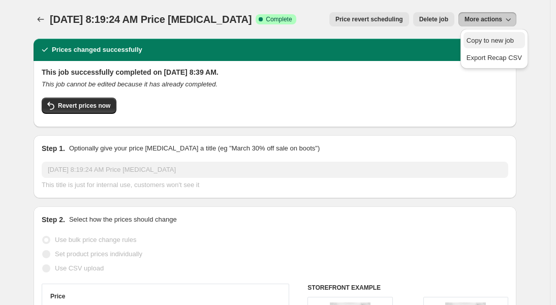
select select "collection"
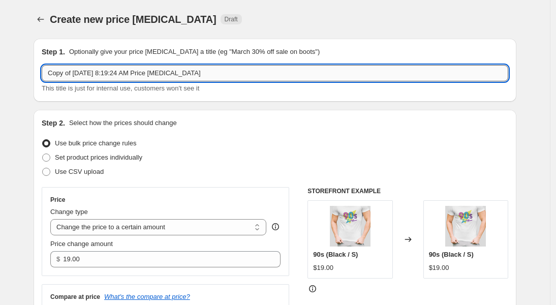
click at [247, 73] on input "Copy of [DATE] 8:19:24 AM Price [MEDICAL_DATA]" at bounding box center [275, 73] width 466 height 16
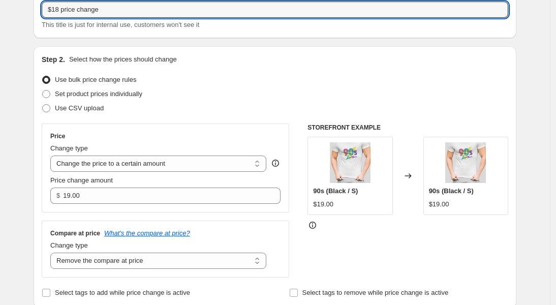
scroll to position [95, 0]
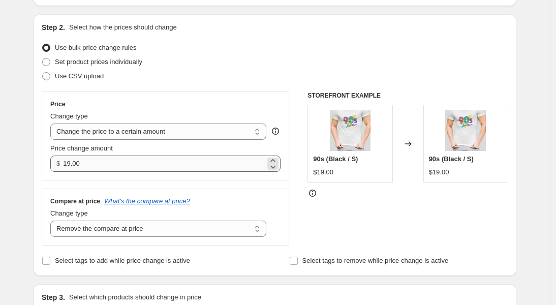
type input "$18 price change"
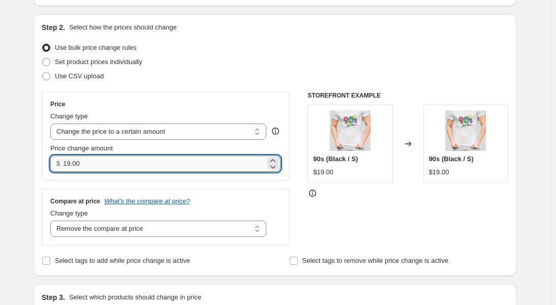
click at [73, 163] on input "19.00" at bounding box center [164, 163] width 202 height 16
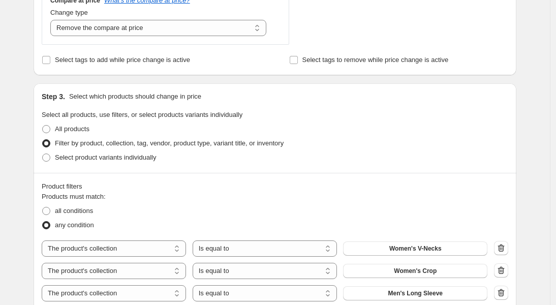
scroll to position [310, 0]
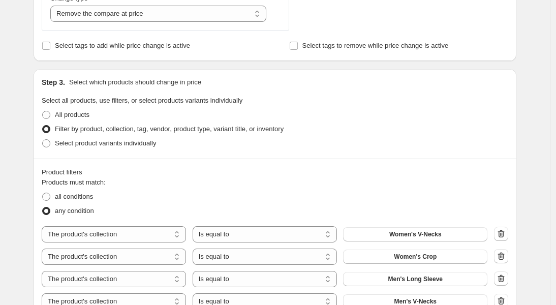
type input "18.00"
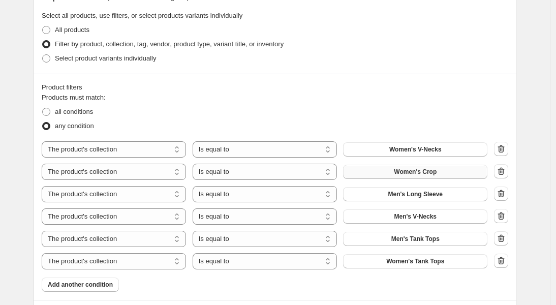
scroll to position [397, 0]
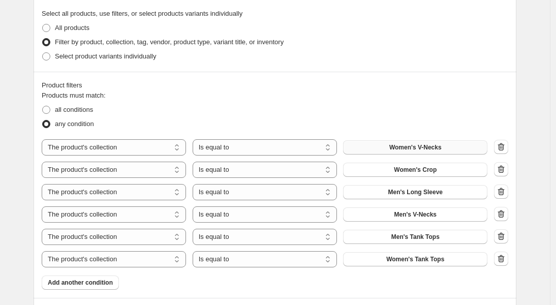
click at [440, 148] on span "Women's V-Necks" at bounding box center [415, 147] width 52 height 8
click at [453, 171] on button "Women's Crop" at bounding box center [415, 170] width 144 height 14
click at [441, 196] on span "Men's Long Sleeve" at bounding box center [414, 192] width 55 height 8
click at [435, 215] on span "Men's V-Necks" at bounding box center [415, 214] width 43 height 8
click at [503, 236] on icon "button" at bounding box center [501, 236] width 10 height 10
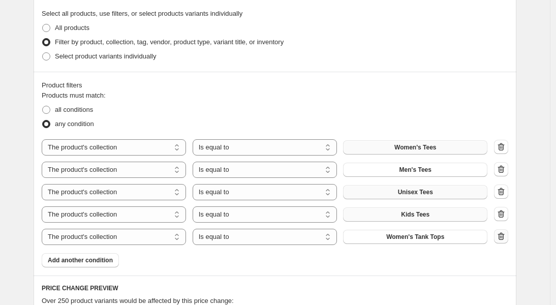
click at [506, 237] on icon "button" at bounding box center [501, 236] width 10 height 10
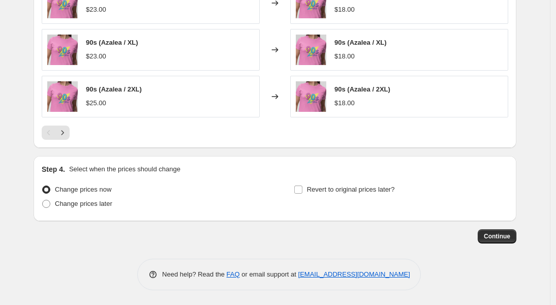
scroll to position [797, 0]
click at [494, 238] on span "Continue" at bounding box center [496, 236] width 26 height 8
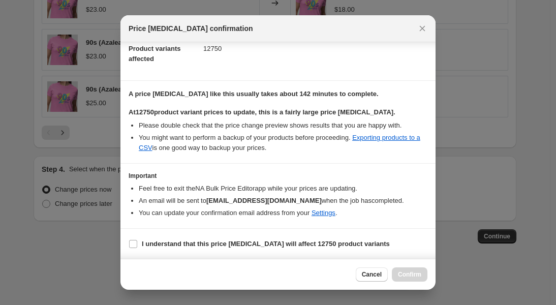
scroll to position [116, 0]
click at [137, 242] on span ":rte:" at bounding box center [132, 243] width 9 height 9
click at [137, 242] on input "I understand that this price [MEDICAL_DATA] will affect 12750 product variants" at bounding box center [133, 243] width 8 height 8
checkbox input "true"
click at [406, 272] on span "Confirm" at bounding box center [409, 274] width 23 height 8
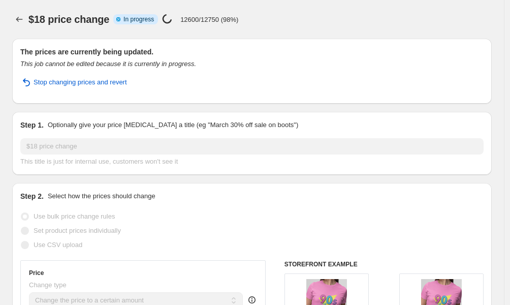
select select "remove"
select select "collection"
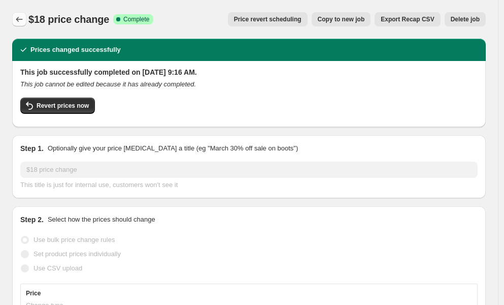
click at [19, 20] on icon "Price change jobs" at bounding box center [19, 19] width 10 height 10
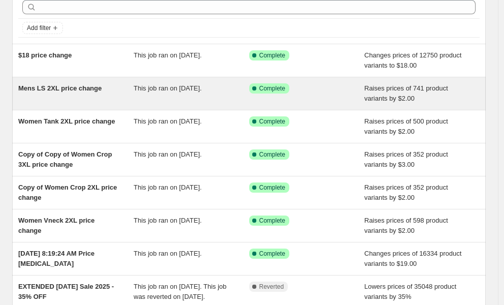
scroll to position [72, 0]
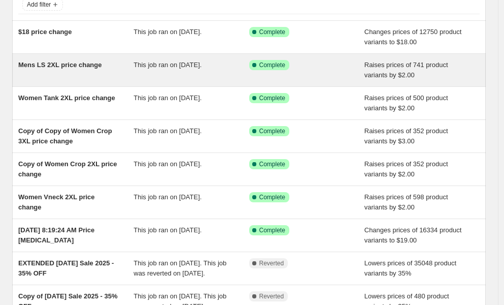
click at [234, 72] on div "This job ran on [DATE]." at bounding box center [191, 70] width 115 height 20
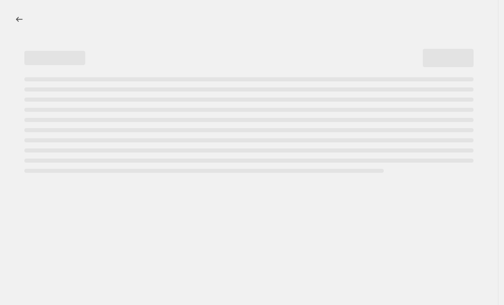
select select "by"
select select "remove"
select select "collection"
select select "title"
select select "contains"
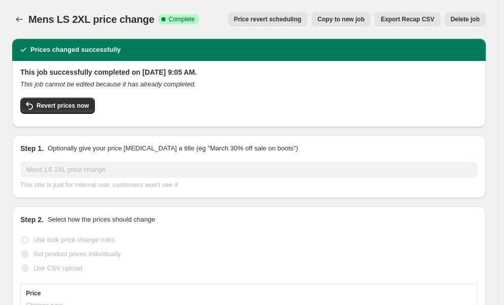
click at [331, 20] on span "Copy to new job" at bounding box center [341, 19] width 47 height 8
select select "by"
select select "remove"
select select "collection"
select select "title"
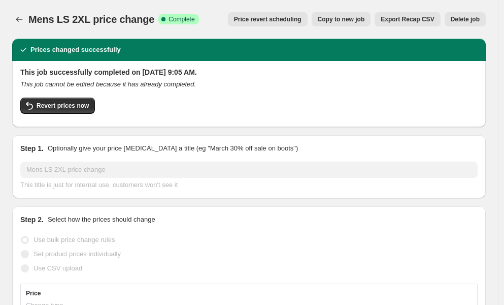
select select "contains"
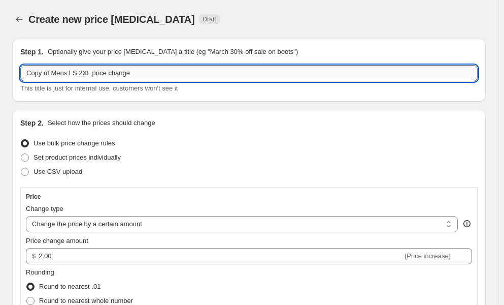
drag, startPoint x: 52, startPoint y: 73, endPoint x: 23, endPoint y: 75, distance: 28.5
click at [22, 75] on input "Copy of Mens LS 2XL price change" at bounding box center [249, 73] width 458 height 16
click at [50, 73] on input "Mens LS 2XL price change" at bounding box center [249, 73] width 458 height 16
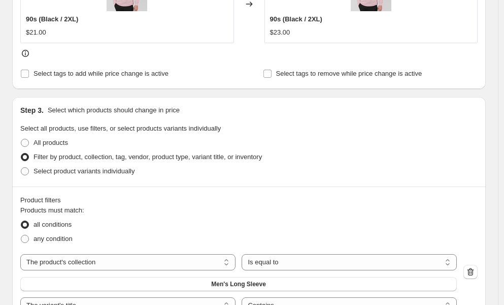
scroll to position [483, 0]
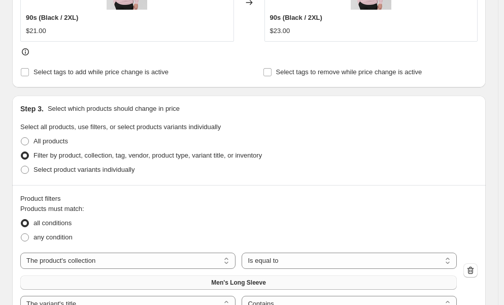
type input "Mens Tees 2XL price change"
click at [330, 275] on button "Men's Long Sleeve" at bounding box center [238, 282] width 437 height 14
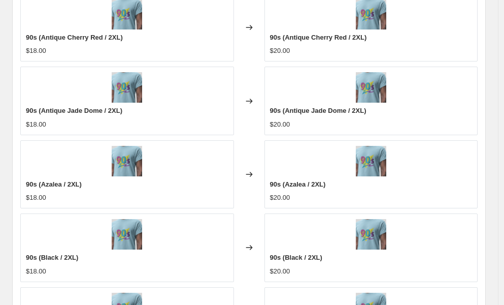
scroll to position [890, 0]
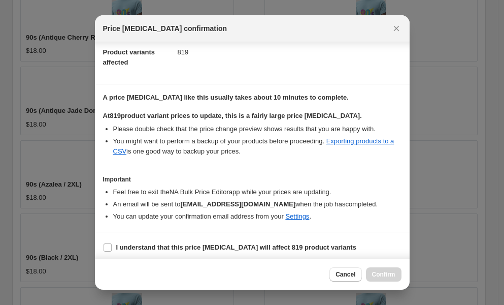
scroll to position [116, 0]
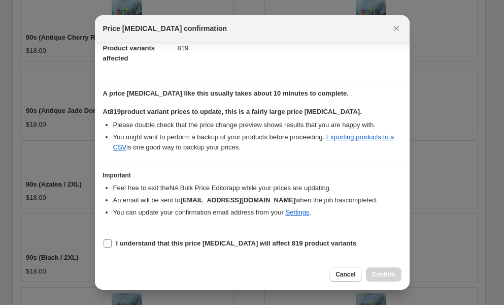
click at [122, 243] on b "I understand that this price [MEDICAL_DATA] will affect 819 product variants" at bounding box center [236, 243] width 240 height 8
click at [112, 243] on input "I understand that this price [MEDICAL_DATA] will affect 819 product variants" at bounding box center [108, 243] width 8 height 8
checkbox input "true"
click at [388, 275] on span "Confirm" at bounding box center [383, 274] width 23 height 8
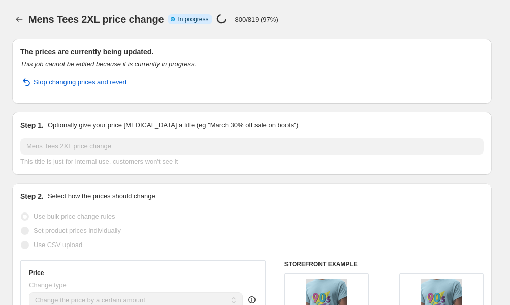
select select "by"
select select "remove"
select select "collection"
select select "title"
select select "contains"
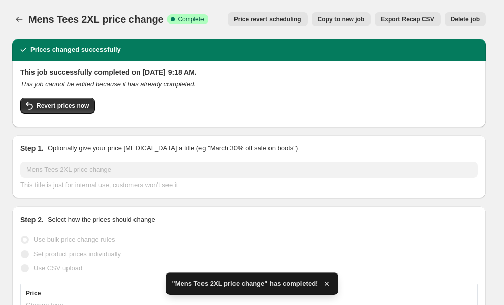
click at [345, 19] on span "Copy to new job" at bounding box center [341, 19] width 47 height 8
select select "by"
select select "remove"
select select "collection"
select select "title"
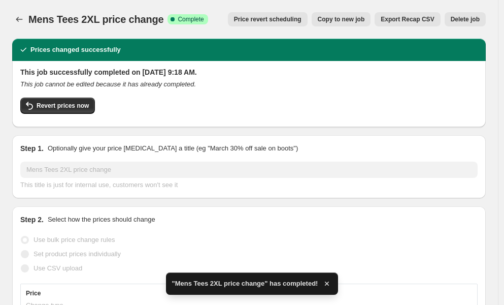
select select "contains"
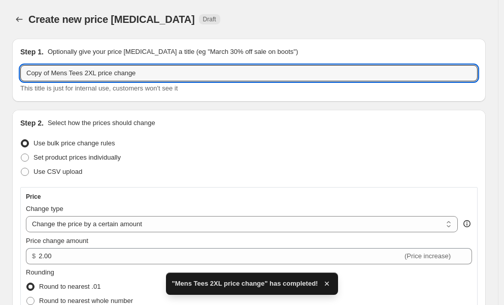
drag, startPoint x: 70, startPoint y: 75, endPoint x: 2, endPoint y: 75, distance: 68.6
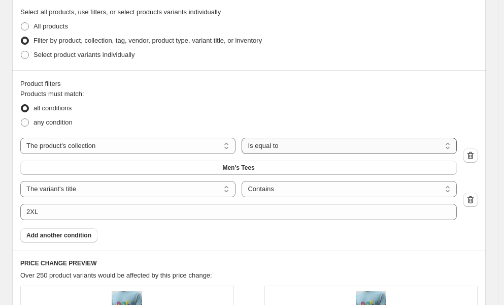
scroll to position [604, 0]
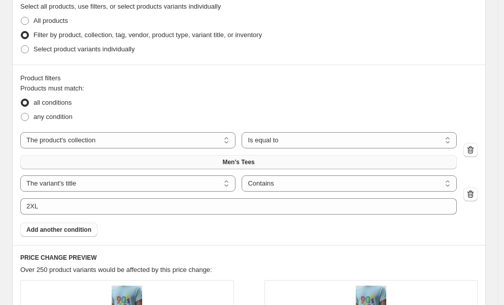
type input "Womens Tees 2XL price change"
click at [338, 155] on button "Men's Tees" at bounding box center [238, 162] width 437 height 14
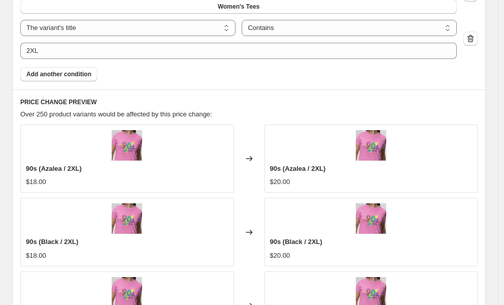
scroll to position [890, 0]
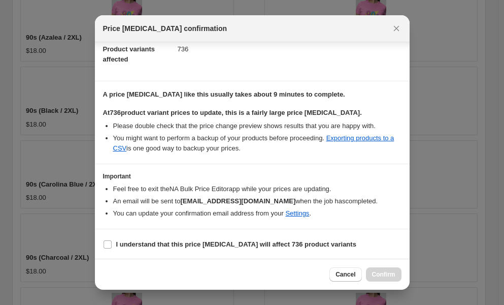
scroll to position [116, 0]
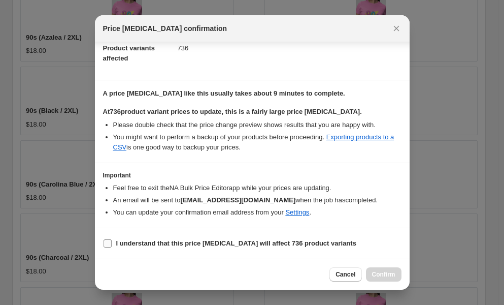
click at [109, 241] on input "I understand that this price [MEDICAL_DATA] will affect 736 product variants" at bounding box center [108, 243] width 8 height 8
checkbox input "true"
click at [382, 271] on span "Confirm" at bounding box center [383, 274] width 23 height 8
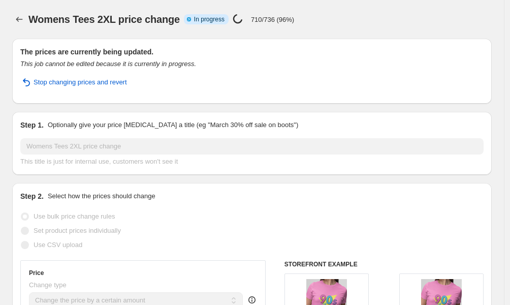
select select "by"
select select "remove"
select select "collection"
select select "title"
select select "contains"
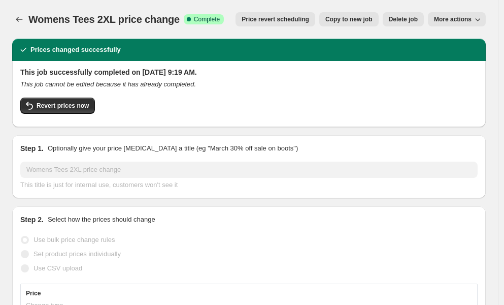
click at [345, 16] on span "Copy to new job" at bounding box center [349, 19] width 47 height 8
select select "by"
select select "remove"
select select "collection"
select select "title"
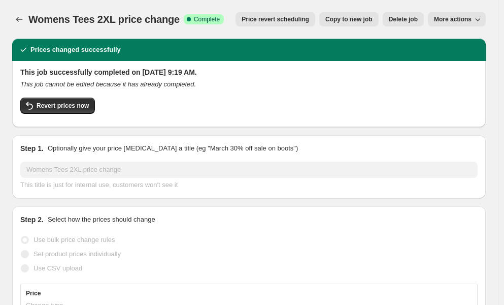
select select "contains"
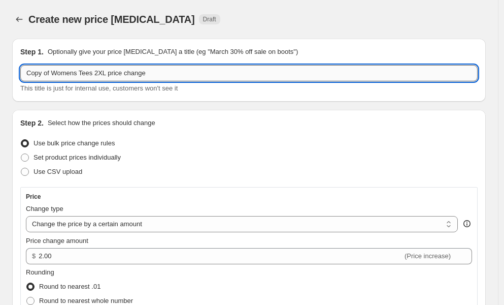
drag, startPoint x: 47, startPoint y: 76, endPoint x: 73, endPoint y: 72, distance: 26.8
click at [47, 76] on input "Copy of Womens Tees 2XL price change" at bounding box center [249, 73] width 458 height 16
drag, startPoint x: 77, startPoint y: 73, endPoint x: 63, endPoint y: 75, distance: 13.9
click at [63, 75] on input "Copy of Womens Tees 2XL price change" at bounding box center [249, 73] width 458 height 16
drag, startPoint x: 72, startPoint y: 73, endPoint x: -11, endPoint y: 75, distance: 83.3
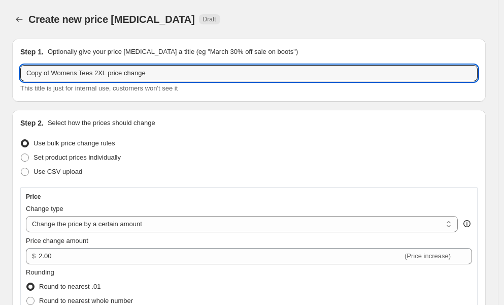
click at [0, 75] on html "Home Settings Plans Skip to content Create new price [MEDICAL_DATA]. This page …" at bounding box center [252, 152] width 504 height 305
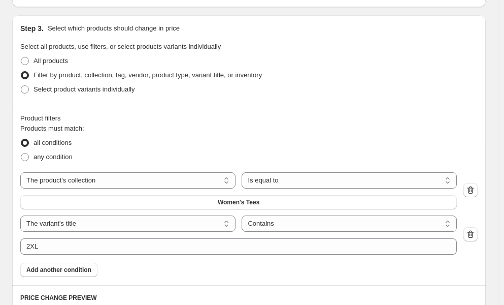
scroll to position [590, 0]
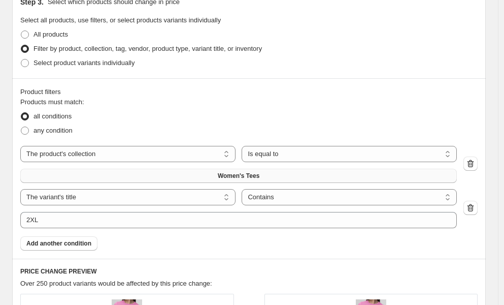
type input "Unisex Tees 2XL price change"
click at [305, 169] on button "Women's Tees" at bounding box center [238, 176] width 437 height 14
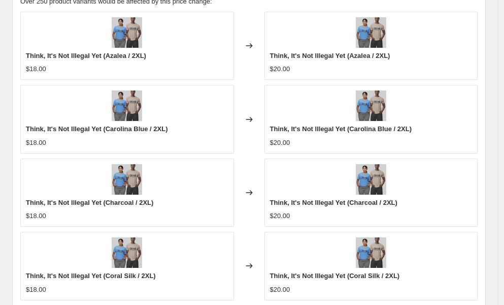
scroll to position [887, 0]
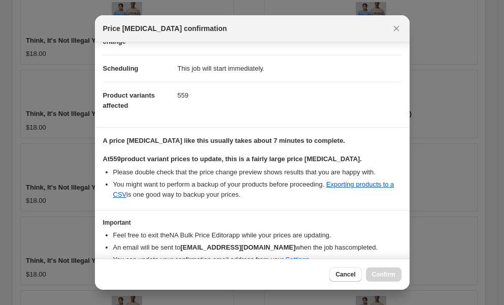
scroll to position [116, 0]
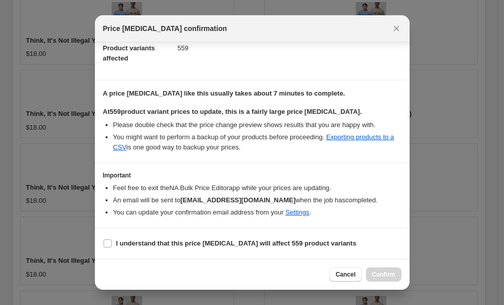
click at [127, 233] on section "I understand that this price [MEDICAL_DATA] will affect 559 product variants" at bounding box center [252, 243] width 315 height 30
click at [126, 242] on b "I understand that this price [MEDICAL_DATA] will affect 559 product variants" at bounding box center [236, 243] width 240 height 8
click at [112, 242] on input "I understand that this price [MEDICAL_DATA] will affect 559 product variants" at bounding box center [108, 243] width 8 height 8
checkbox input "true"
click at [387, 274] on span "Confirm" at bounding box center [383, 274] width 23 height 8
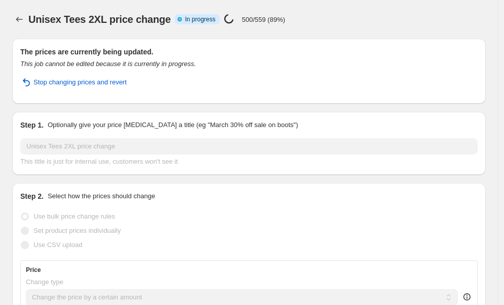
select select "by"
select select "remove"
select select "collection"
select select "title"
select select "contains"
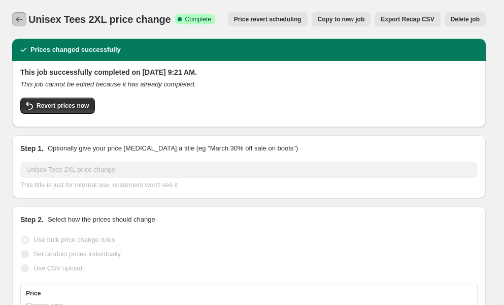
click at [18, 21] on icon "Price change jobs" at bounding box center [19, 19] width 10 height 10
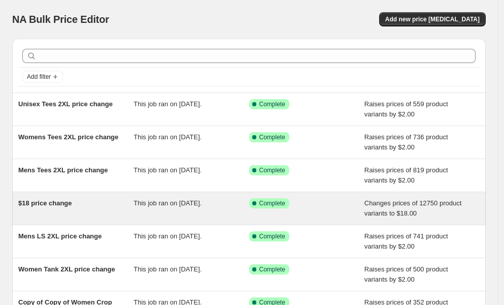
click at [194, 216] on div "This job ran on [DATE]." at bounding box center [191, 208] width 115 height 20
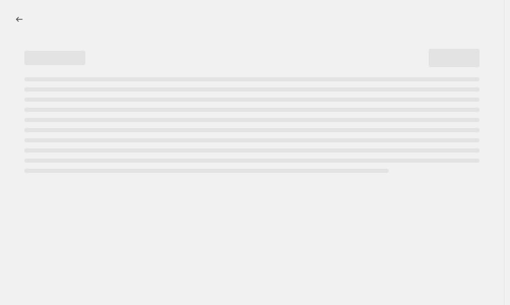
select select "remove"
select select "collection"
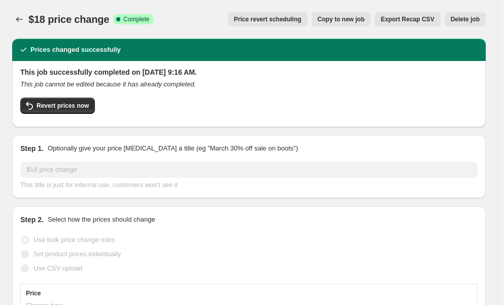
click at [335, 20] on span "Copy to new job" at bounding box center [341, 19] width 47 height 8
select select "remove"
select select "collection"
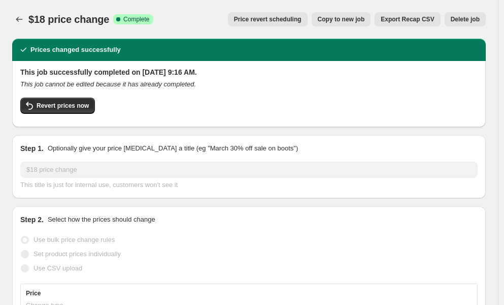
select select "collection"
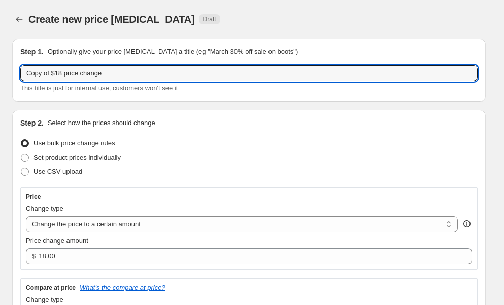
drag, startPoint x: 60, startPoint y: 73, endPoint x: 0, endPoint y: 57, distance: 62.0
click at [26, 73] on input "$38 price change" at bounding box center [249, 73] width 458 height 16
type input "Hoodies $38 price change"
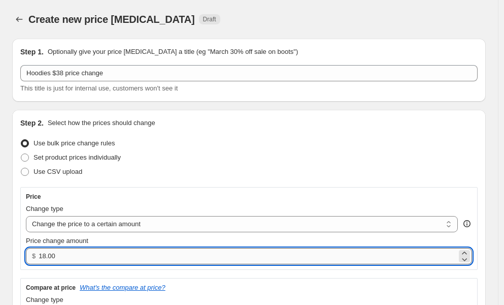
drag, startPoint x: 45, startPoint y: 258, endPoint x: 51, endPoint y: 253, distance: 7.6
click at [43, 257] on input "18.00" at bounding box center [248, 256] width 418 height 16
type input "38.00"
click at [254, 156] on div "Set product prices individually" at bounding box center [249, 157] width 458 height 14
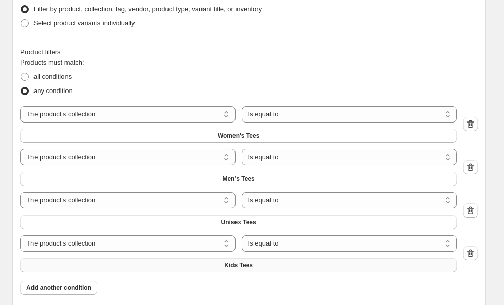
scroll to position [536, 0]
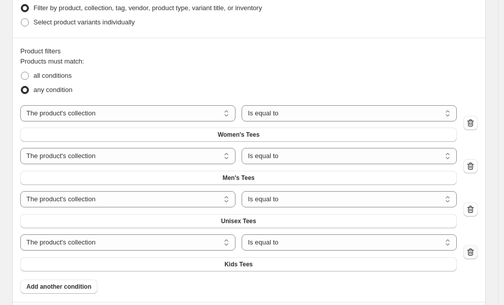
click at [476, 247] on icon "button" at bounding box center [471, 252] width 10 height 10
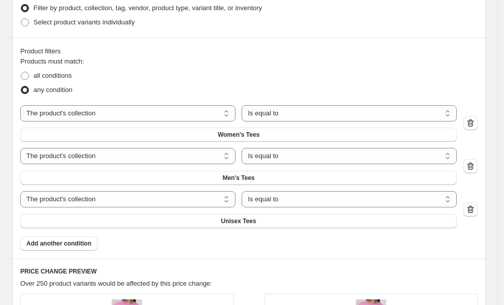
click at [476, 204] on icon "button" at bounding box center [471, 209] width 10 height 10
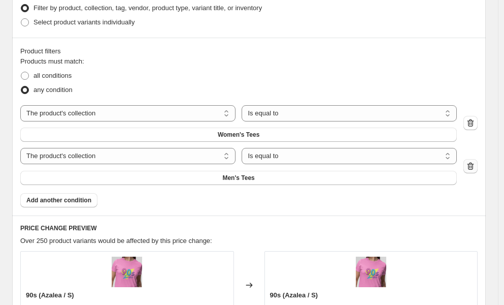
click at [478, 159] on button "button" at bounding box center [471, 166] width 14 height 14
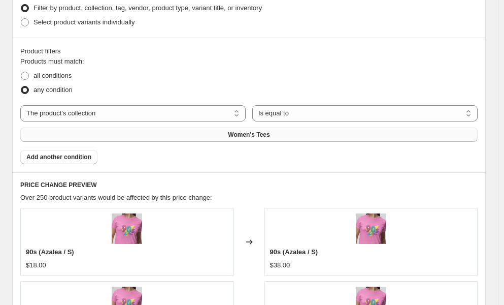
click at [256, 127] on button "Women's Tees" at bounding box center [249, 134] width 458 height 14
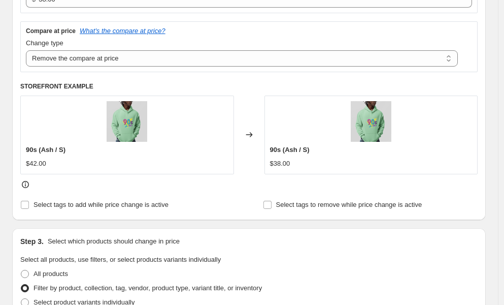
scroll to position [0, 0]
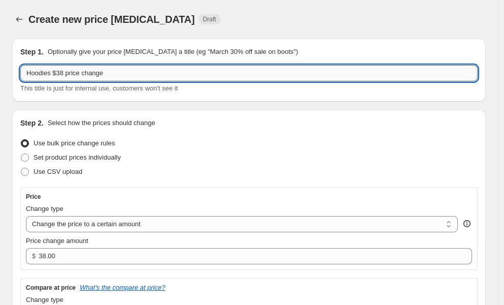
click at [26, 73] on input "Hoodies $38 price change" at bounding box center [249, 73] width 458 height 16
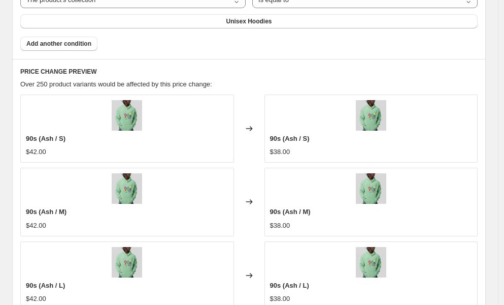
scroll to position [751, 0]
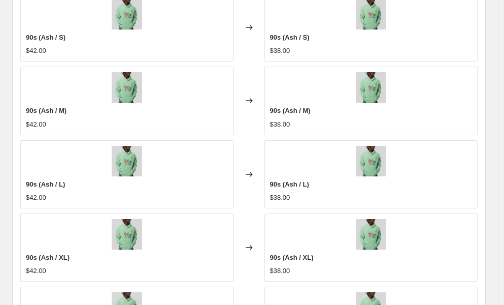
type input "Adult Hoodies $38 price change"
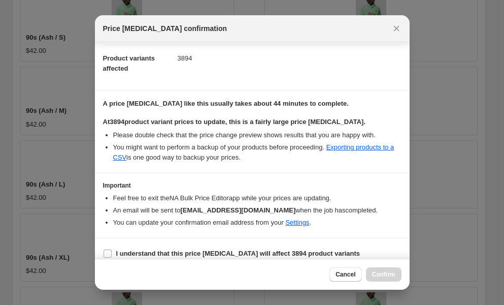
scroll to position [116, 0]
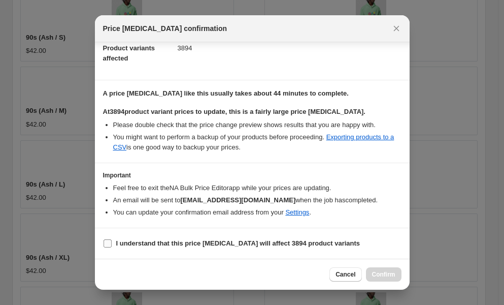
click at [106, 243] on input "I understand that this price [MEDICAL_DATA] will affect 3894 product variants" at bounding box center [108, 243] width 8 height 8
checkbox input "true"
click at [390, 272] on span "Confirm" at bounding box center [383, 274] width 23 height 8
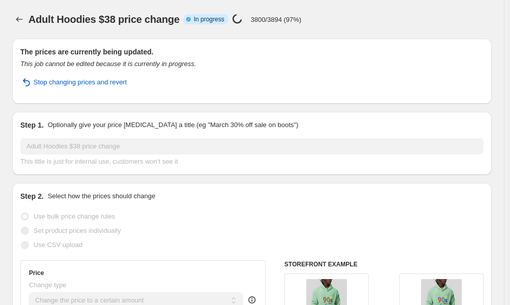
select select "remove"
select select "collection"
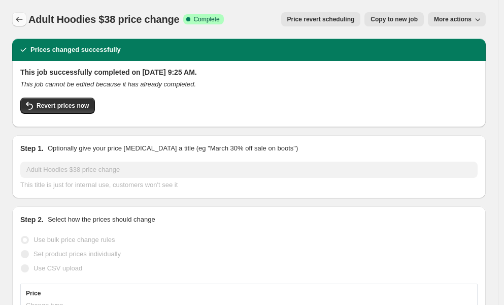
click at [17, 19] on icon "Price change jobs" at bounding box center [19, 19] width 7 height 5
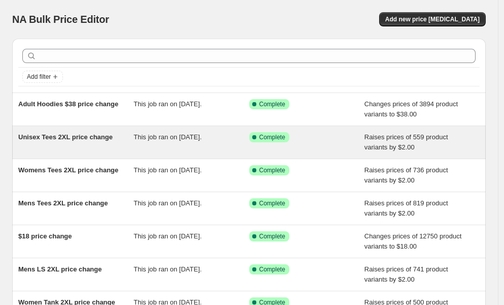
click at [347, 144] on div "Success Complete Complete" at bounding box center [306, 142] width 115 height 20
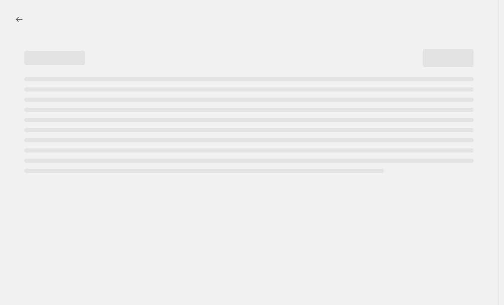
select select "by"
select select "remove"
select select "collection"
select select "title"
select select "contains"
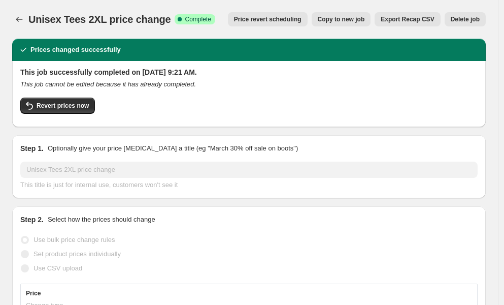
click at [354, 17] on span "Copy to new job" at bounding box center [341, 19] width 47 height 8
select select "by"
select select "remove"
select select "collection"
select select "title"
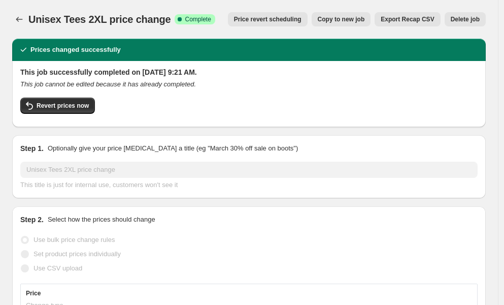
select select "contains"
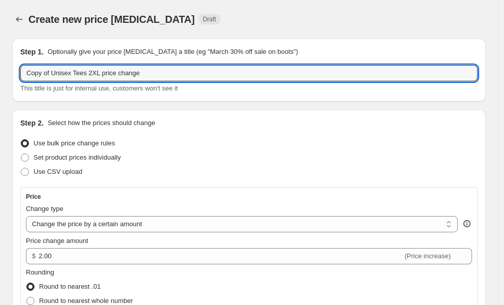
drag, startPoint x: 90, startPoint y: 74, endPoint x: 9, endPoint y: 77, distance: 81.3
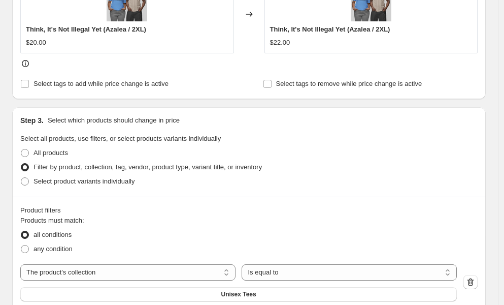
scroll to position [533, 0]
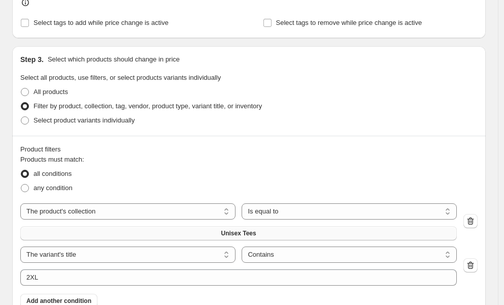
click at [295, 226] on button "Unisex Tees" at bounding box center [238, 233] width 437 height 14
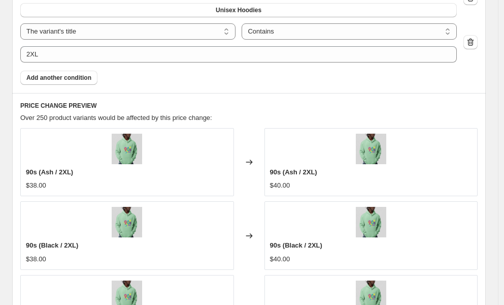
scroll to position [842, 0]
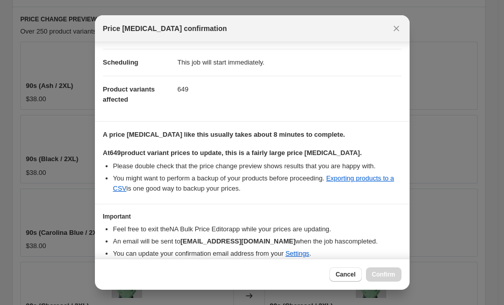
scroll to position [116, 0]
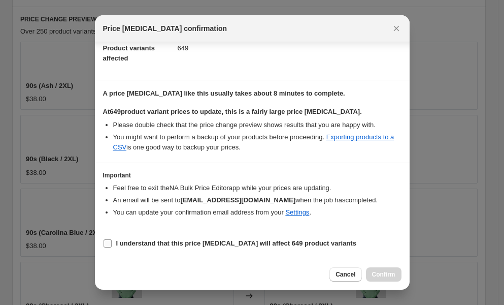
click at [115, 244] on label "I understand that this price [MEDICAL_DATA] will affect 649 product variants" at bounding box center [229, 243] width 253 height 14
click at [112, 244] on input "I understand that this price [MEDICAL_DATA] will affect 649 product variants" at bounding box center [108, 243] width 8 height 8
click at [380, 272] on span "Confirm" at bounding box center [383, 274] width 23 height 8
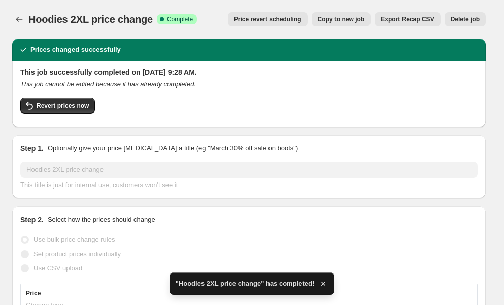
click at [363, 17] on span "Copy to new job" at bounding box center [341, 19] width 47 height 8
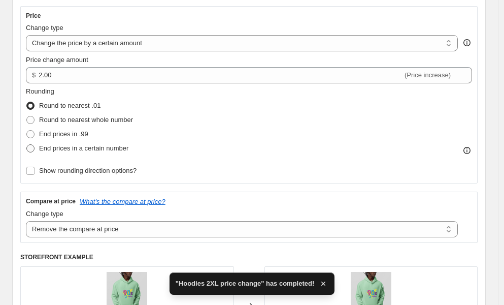
scroll to position [206, 0]
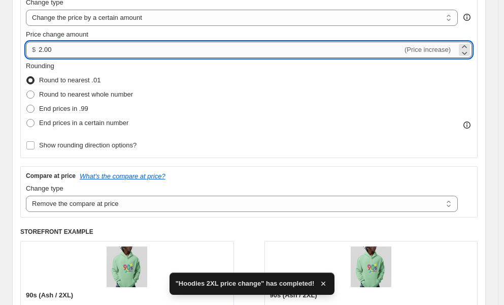
click at [42, 51] on input "2.00" at bounding box center [221, 50] width 364 height 16
click at [331, 228] on div "STOREFRONT EXAMPLE 90s (Ash / 2XL) $40.00 Changed to 90s (Ash / 2XL) $42.00" at bounding box center [249, 281] width 458 height 107
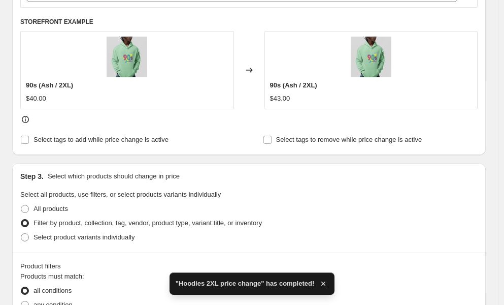
scroll to position [524, 0]
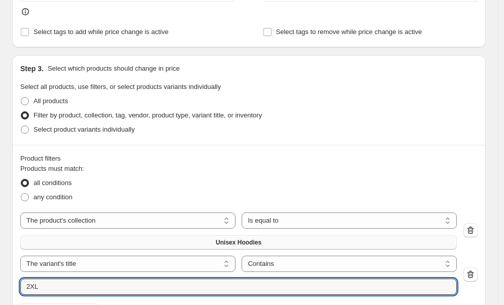
drag, startPoint x: 29, startPoint y: 183, endPoint x: 119, endPoint y: 136, distance: 101.5
click at [25, 278] on input "2XL" at bounding box center [238, 286] width 437 height 16
click at [302, 176] on div "all conditions" at bounding box center [249, 183] width 458 height 14
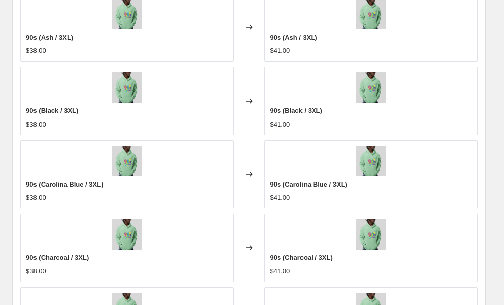
scroll to position [890, 0]
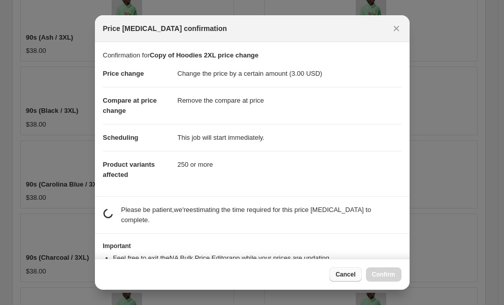
click at [342, 278] on span "Cancel" at bounding box center [346, 274] width 20 height 8
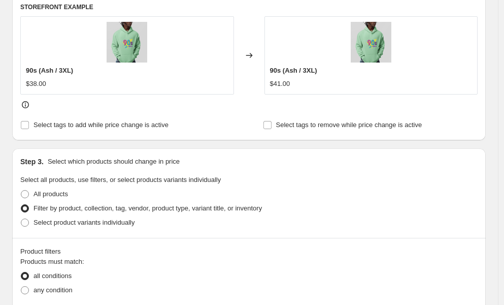
scroll to position [0, 0]
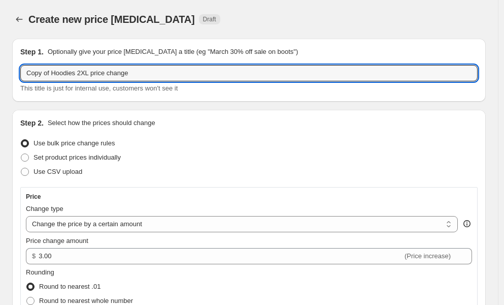
drag, startPoint x: 52, startPoint y: 72, endPoint x: -2, endPoint y: 65, distance: 54.3
click at [0, 65] on html "Home Settings Plans Skip to content Create new price [MEDICAL_DATA]. This page …" at bounding box center [252, 152] width 504 height 305
click at [55, 73] on input "Hoodies 2XL price change" at bounding box center [249, 73] width 458 height 16
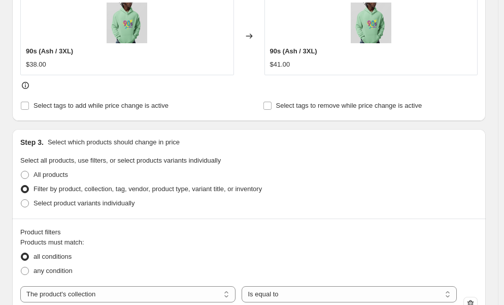
scroll to position [890, 0]
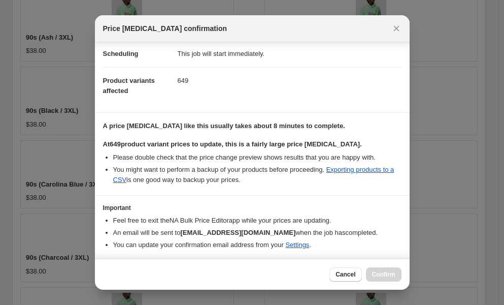
scroll to position [116, 0]
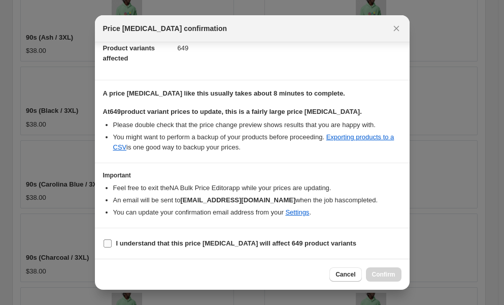
click at [108, 244] on input "I understand that this price [MEDICAL_DATA] will affect 649 product variants" at bounding box center [108, 243] width 8 height 8
click at [383, 274] on span "Confirm" at bounding box center [383, 274] width 23 height 8
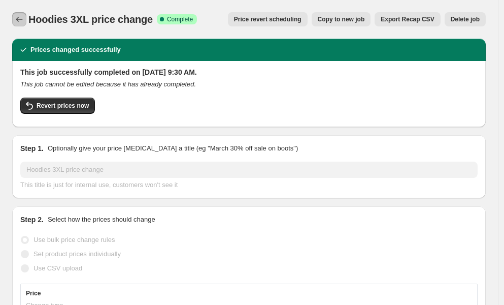
click at [18, 22] on icon "Price change jobs" at bounding box center [19, 19] width 10 height 10
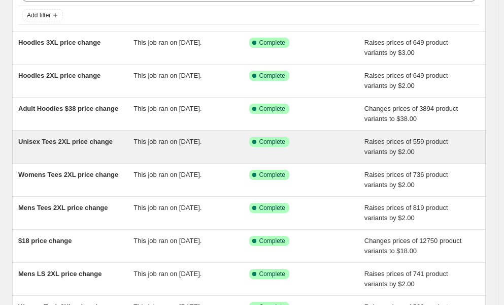
scroll to position [62, 0]
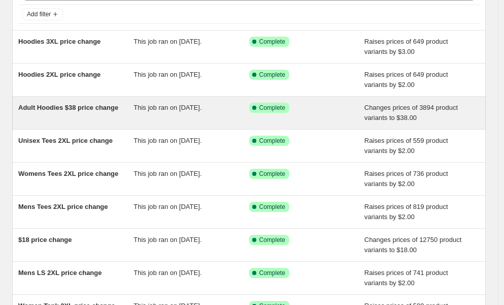
click at [313, 111] on div "Success Complete Complete" at bounding box center [299, 108] width 100 height 10
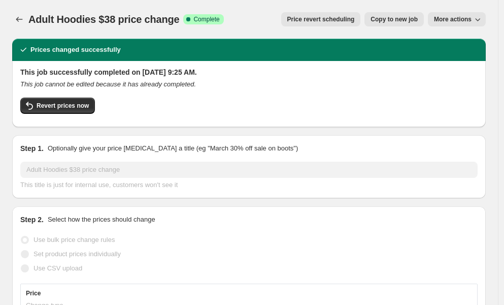
click at [390, 17] on span "Copy to new job" at bounding box center [394, 19] width 47 height 8
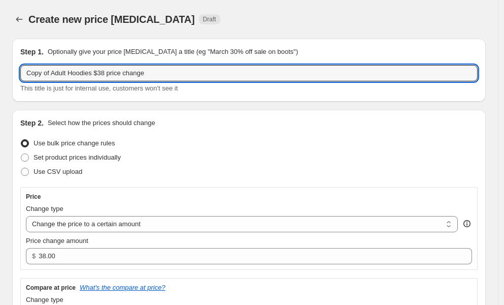
drag, startPoint x: 69, startPoint y: 73, endPoint x: 4, endPoint y: 69, distance: 65.6
click at [80, 72] on input "Kids Hoodies $38 price change" at bounding box center [249, 73] width 458 height 16
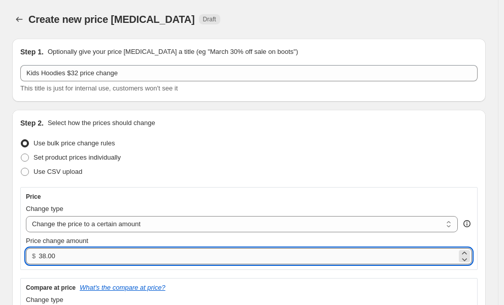
click at [48, 257] on input "38.00" at bounding box center [248, 256] width 418 height 16
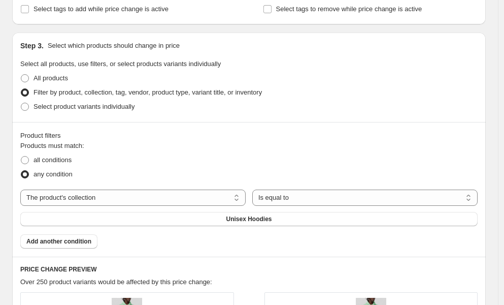
scroll to position [451, 0]
click at [235, 215] on span "Unisex Hoodies" at bounding box center [249, 219] width 46 height 8
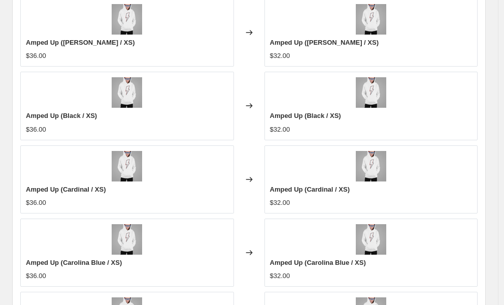
scroll to position [751, 0]
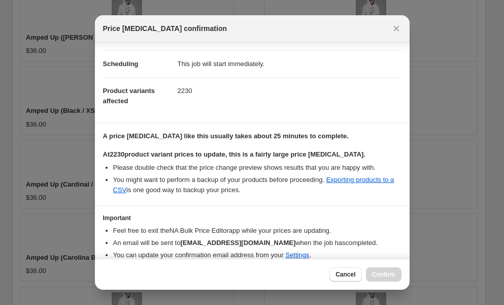
scroll to position [116, 0]
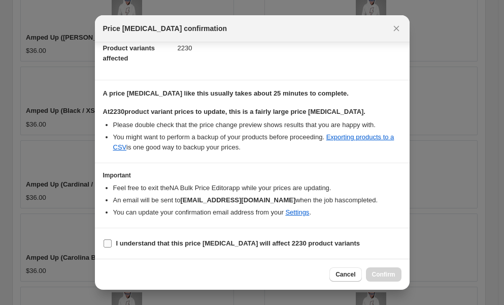
click at [108, 241] on input "I understand that this price [MEDICAL_DATA] will affect 2230 product variants" at bounding box center [108, 243] width 8 height 8
click at [389, 272] on span "Confirm" at bounding box center [383, 274] width 23 height 8
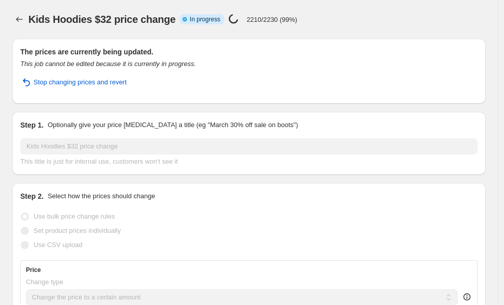
click at [357, 9] on div "Kids Hoodies $32 price change. This page is ready Kids Hoodies $32 price change…" at bounding box center [249, 19] width 474 height 39
click at [352, 1] on div "Kids Hoodies $32 price change. This page is ready Kids Hoodies $32 price change…" at bounding box center [249, 19] width 474 height 39
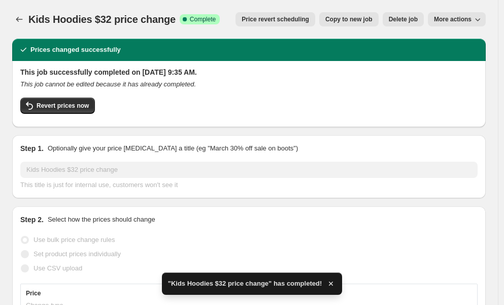
click at [366, 20] on span "Copy to new job" at bounding box center [349, 19] width 47 height 8
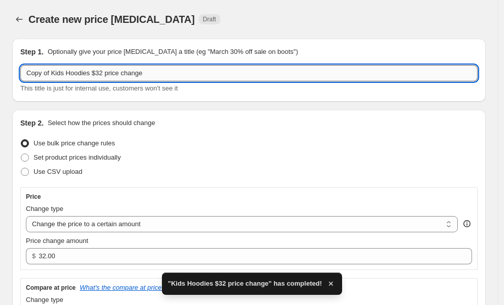
click at [76, 71] on input "Copy of Kids Hoodies $32 price change" at bounding box center [249, 73] width 458 height 16
drag, startPoint x: 93, startPoint y: 73, endPoint x: -6, endPoint y: 61, distance: 99.7
click at [0, 61] on html "Home Settings Plans Skip to content Create new price [MEDICAL_DATA]. This page …" at bounding box center [252, 152] width 504 height 305
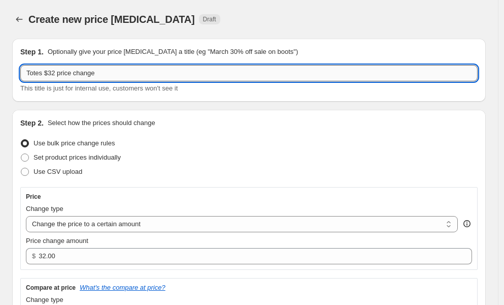
click at [53, 75] on input "Totes $32 price change" at bounding box center [249, 73] width 458 height 16
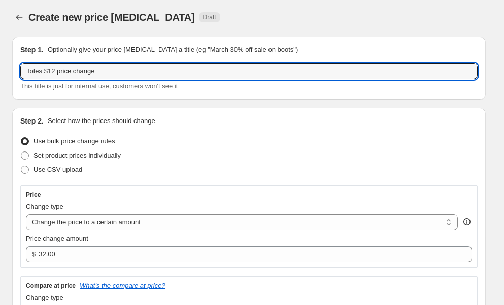
scroll to position [4, 0]
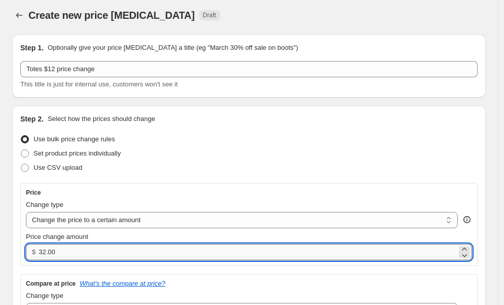
click at [43, 255] on input "32.00" at bounding box center [248, 252] width 418 height 16
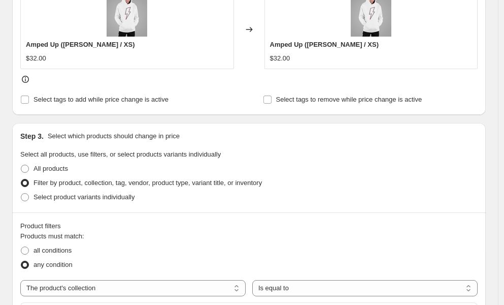
scroll to position [362, 0]
click at [278, 302] on button "Kids Hoodies" at bounding box center [249, 309] width 458 height 14
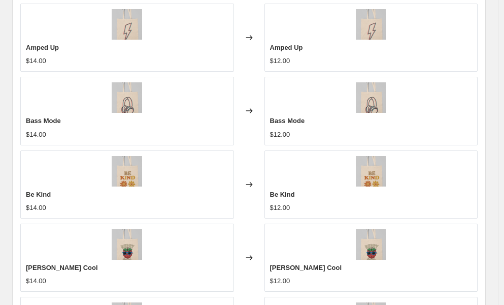
scroll to position [751, 0]
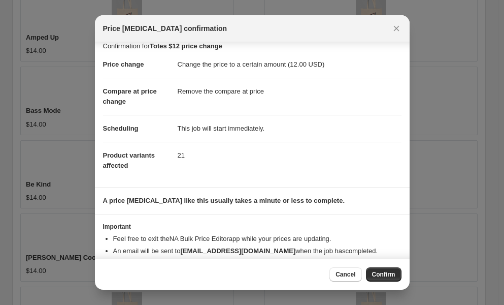
scroll to position [29, 0]
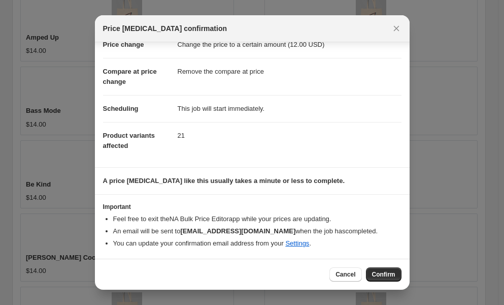
click at [374, 270] on button "Confirm" at bounding box center [384, 274] width 36 height 14
